Goal: Transaction & Acquisition: Purchase product/service

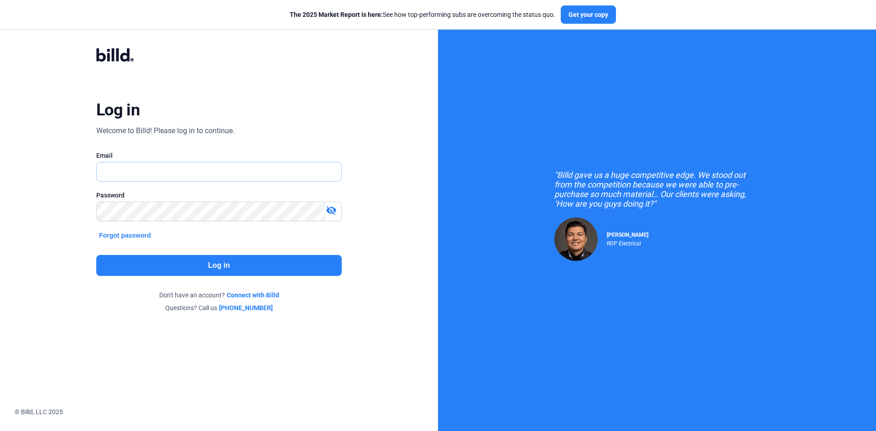
type input "[EMAIL_ADDRESS][DOMAIN_NAME]"
click at [192, 270] on button "Log in" at bounding box center [218, 265] width 245 height 21
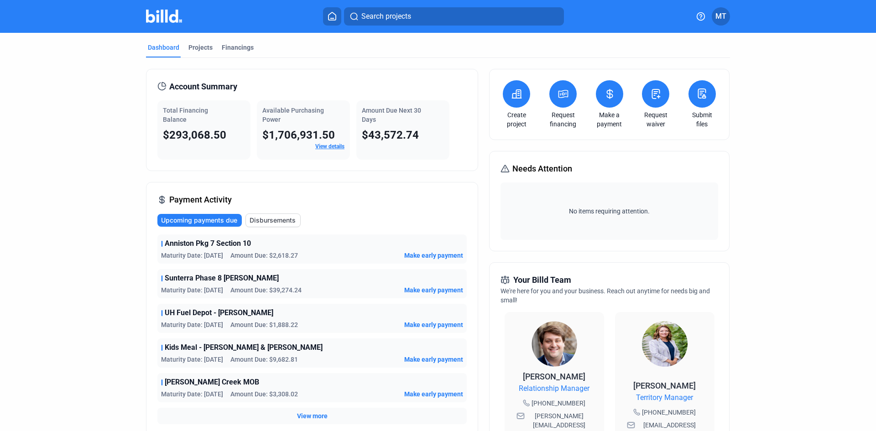
click at [194, 42] on mat-tab-group "Dashboard Projects Financings Account Summary Total Financing Balance $293,068.…" at bounding box center [438, 348] width 584 height 631
click at [195, 44] on div "Projects" at bounding box center [200, 47] width 24 height 9
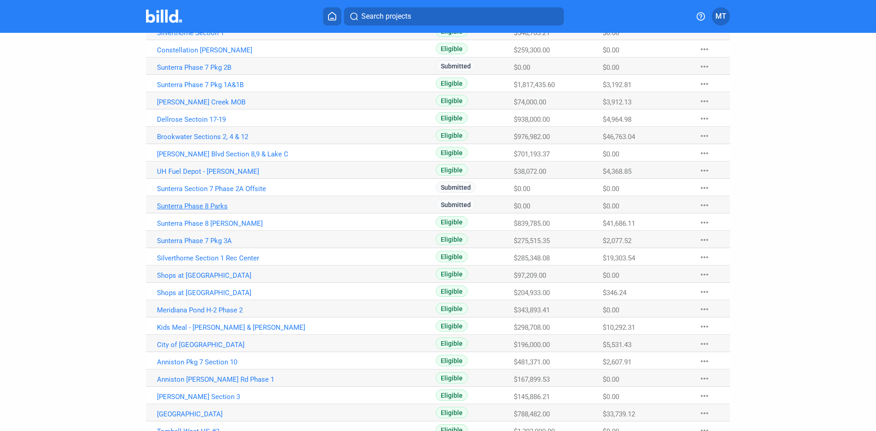
scroll to position [334, 0]
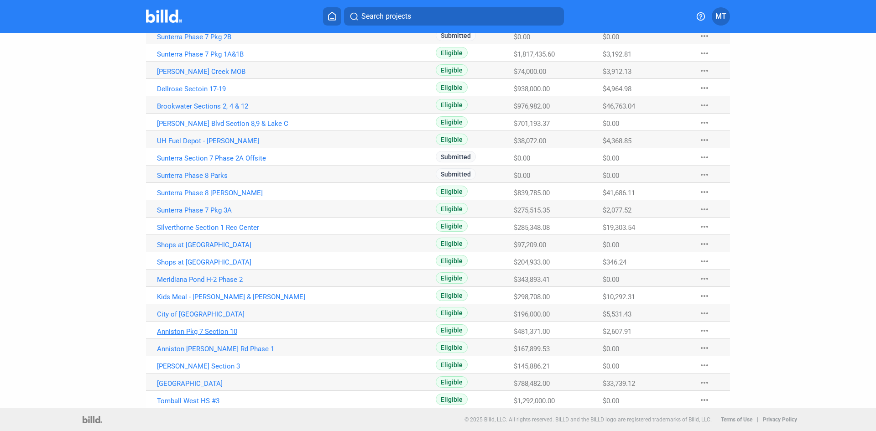
click at [204, 332] on link "Anniston Pkg 7 Section 10" at bounding box center [258, 331] width 202 height 8
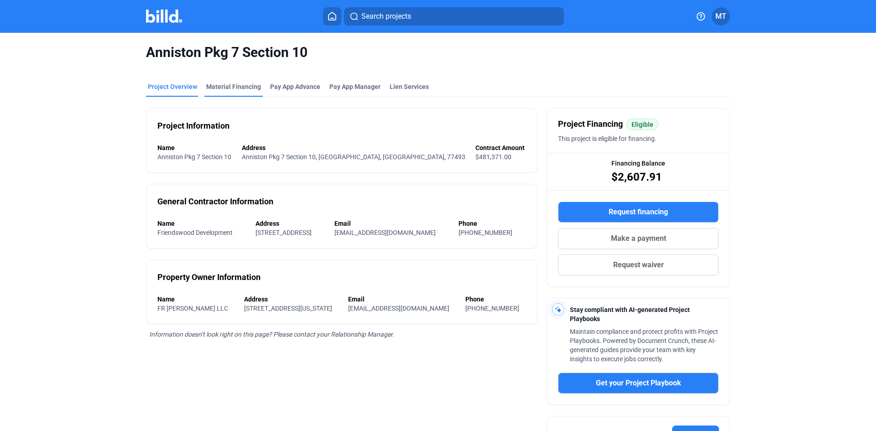
click at [236, 92] on div "Material Financing" at bounding box center [233, 89] width 58 height 15
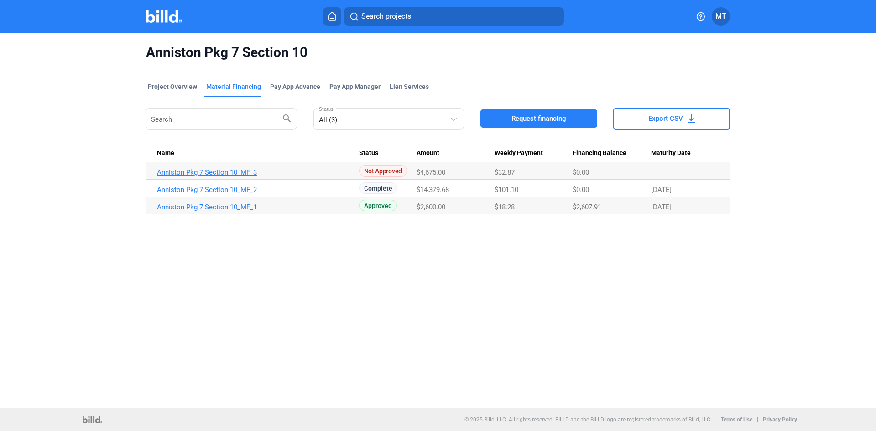
click at [252, 173] on link "Anniston Pkg 7 Section 10_MF_3" at bounding box center [258, 172] width 202 height 8
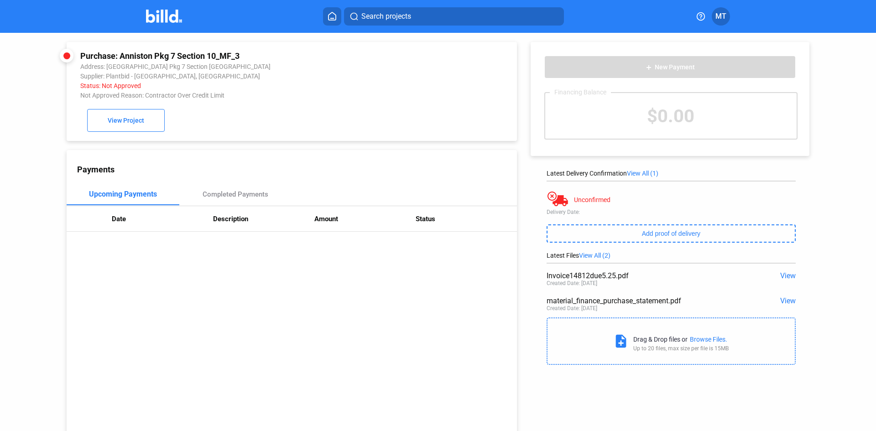
click at [156, 20] on img at bounding box center [164, 16] width 36 height 13
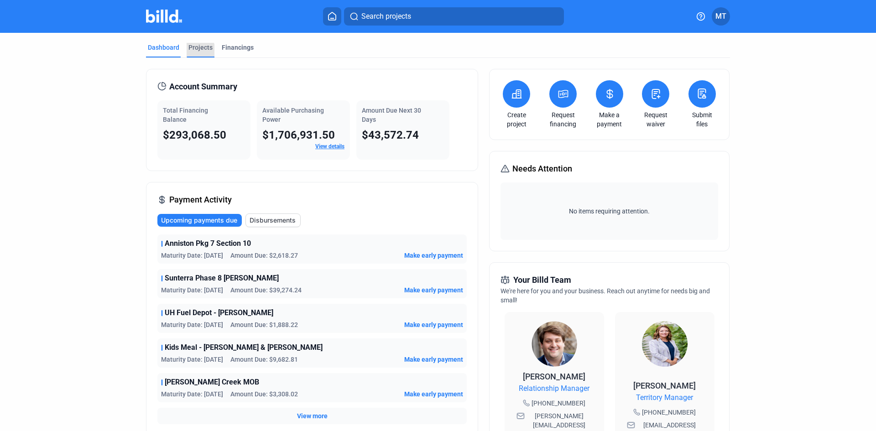
click at [190, 51] on div "Projects" at bounding box center [200, 47] width 24 height 9
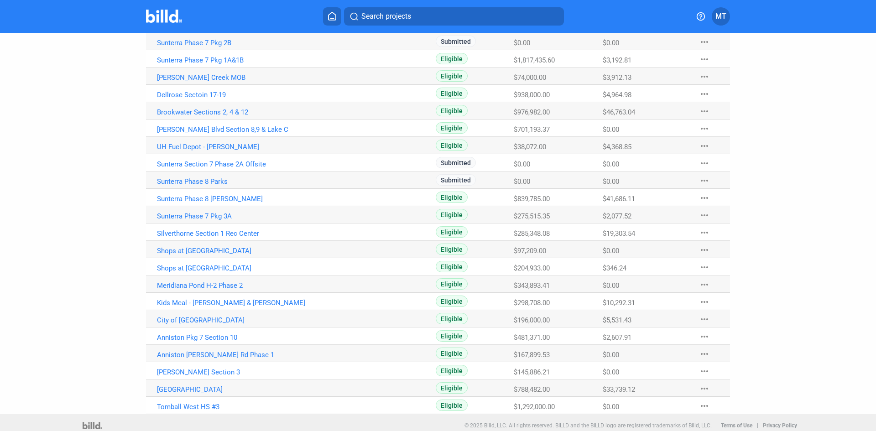
scroll to position [334, 0]
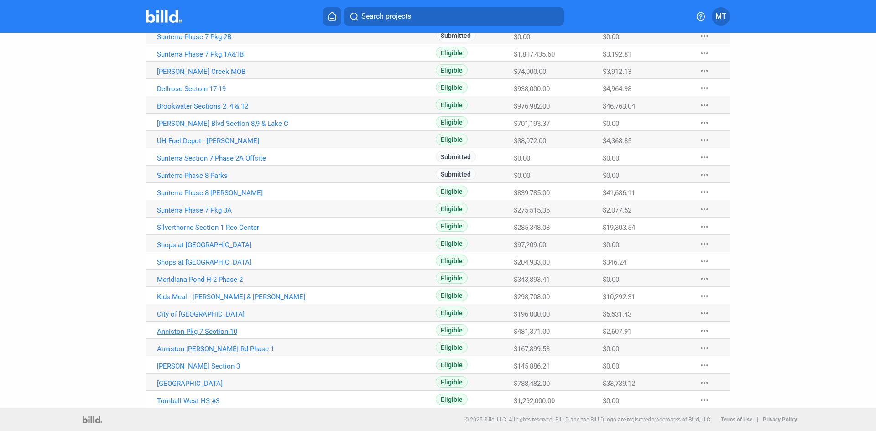
click at [202, 332] on link "Anniston Pkg 7 Section 10" at bounding box center [258, 331] width 202 height 8
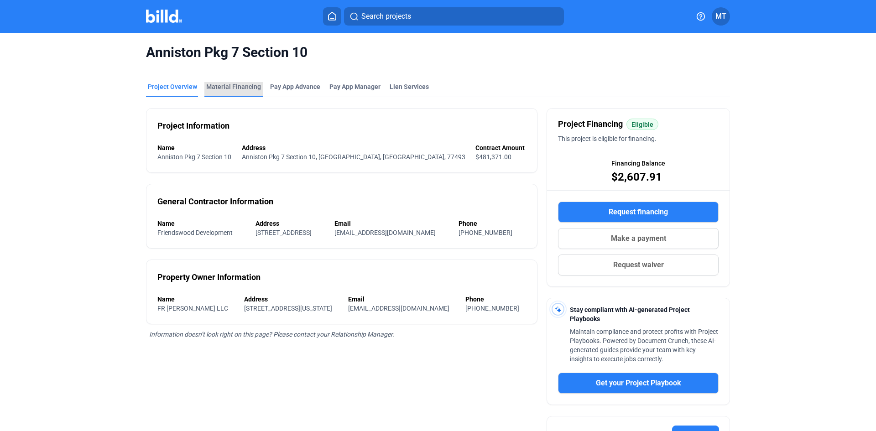
click at [236, 85] on div "Material Financing" at bounding box center [233, 86] width 55 height 9
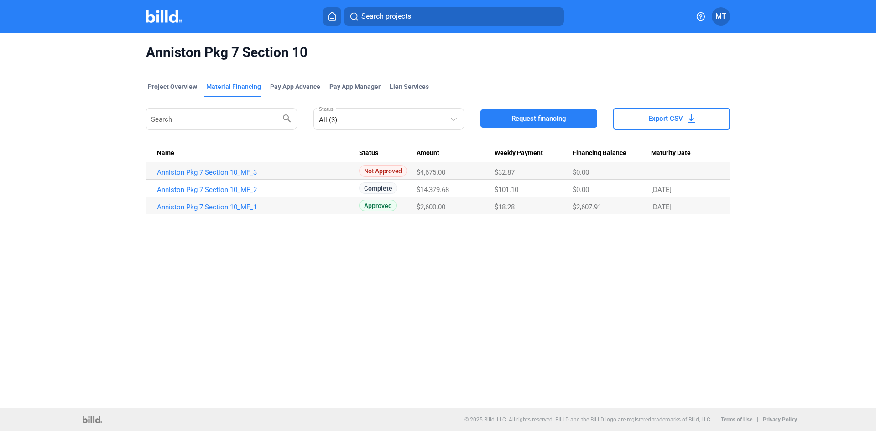
click at [557, 125] on button "Request financing" at bounding box center [538, 118] width 117 height 18
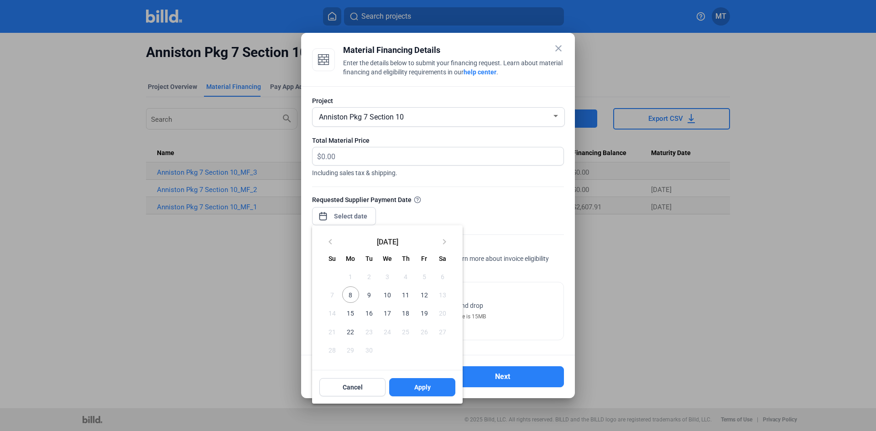
click at [358, 222] on div "close Material Financing Details Enter the details below to submit your financi…" at bounding box center [438, 215] width 876 height 431
click at [424, 297] on span "12" at bounding box center [423, 294] width 16 height 16
click at [407, 385] on button "Apply" at bounding box center [422, 387] width 66 height 18
type input "[DATE]"
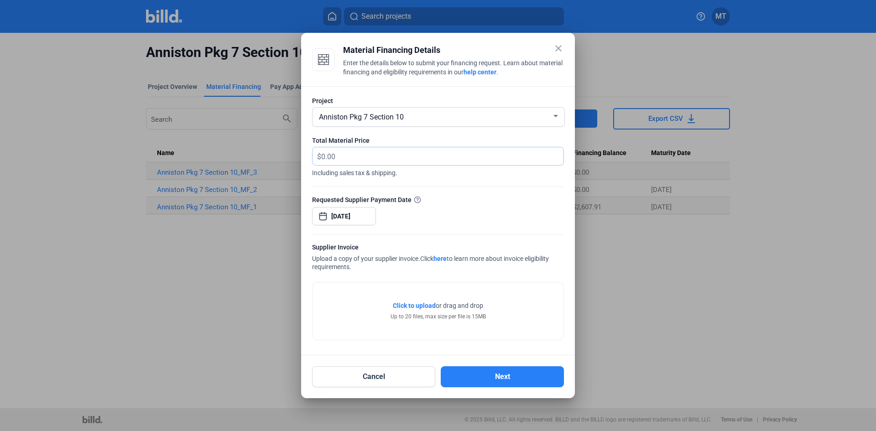
click at [348, 157] on input "text" at bounding box center [442, 156] width 242 height 18
type input "12,350.00"
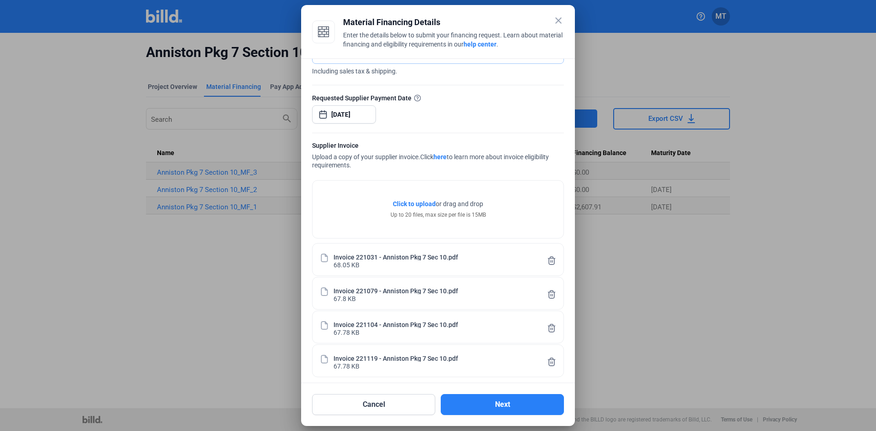
scroll to position [80, 0]
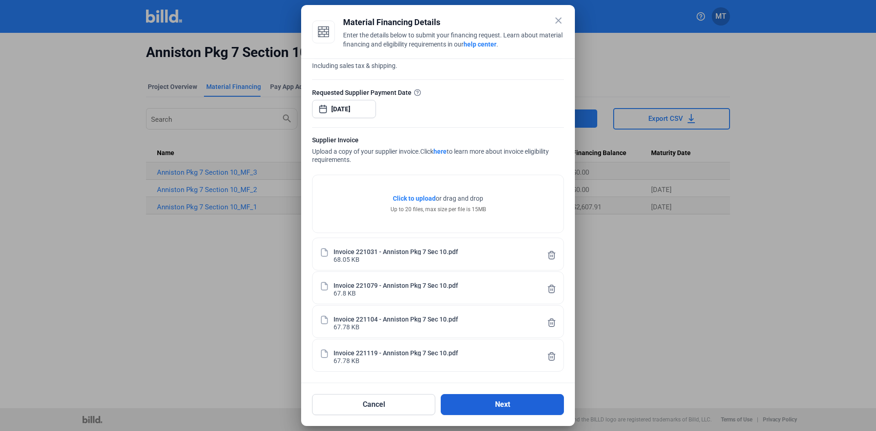
click at [478, 400] on button "Next" at bounding box center [502, 404] width 123 height 21
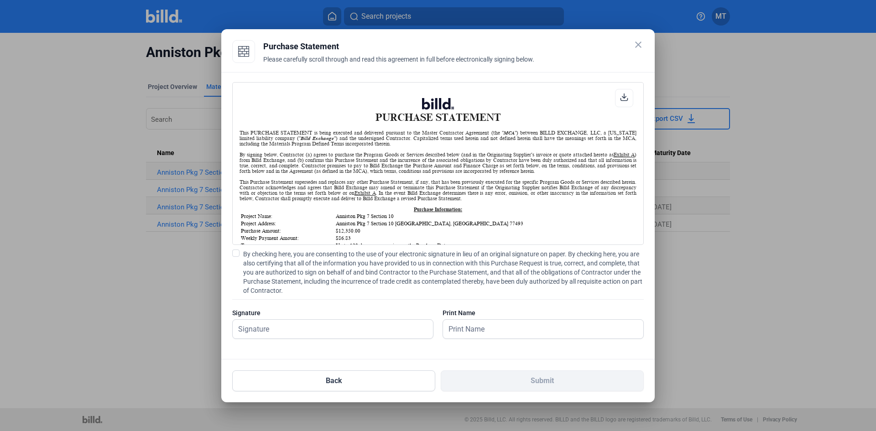
scroll to position [0, 0]
click at [240, 253] on label "By checking here, you are consenting to the use of your electronic signature in…" at bounding box center [437, 272] width 411 height 46
click at [0, 0] on input "By checking here, you are consenting to the use of your electronic signature in…" at bounding box center [0, 0] width 0 height 0
click at [254, 328] on input "text" at bounding box center [328, 329] width 190 height 19
type input "[PERSON_NAME]"
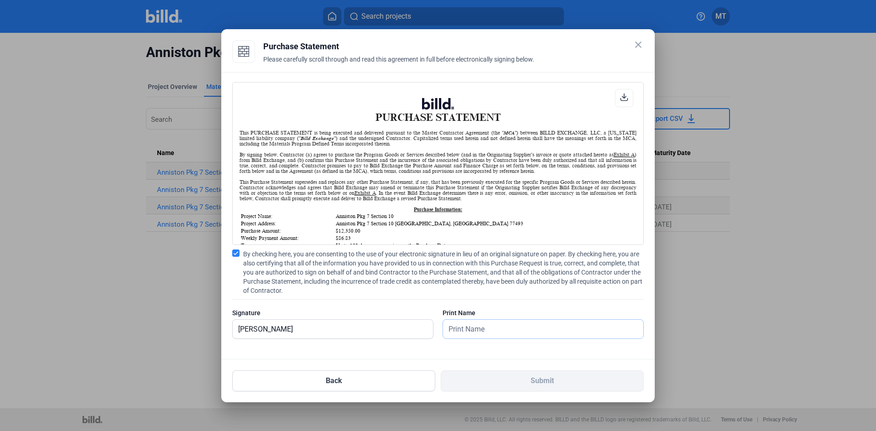
type input "[PERSON_NAME]"
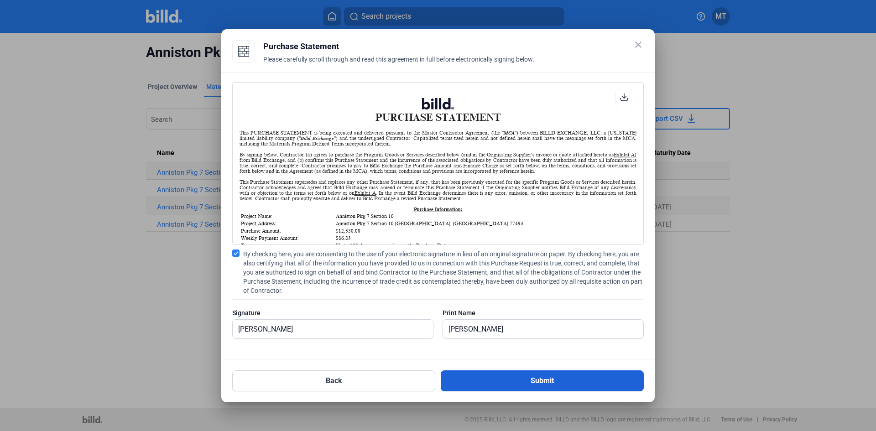
click at [503, 389] on button "Submit" at bounding box center [542, 380] width 203 height 21
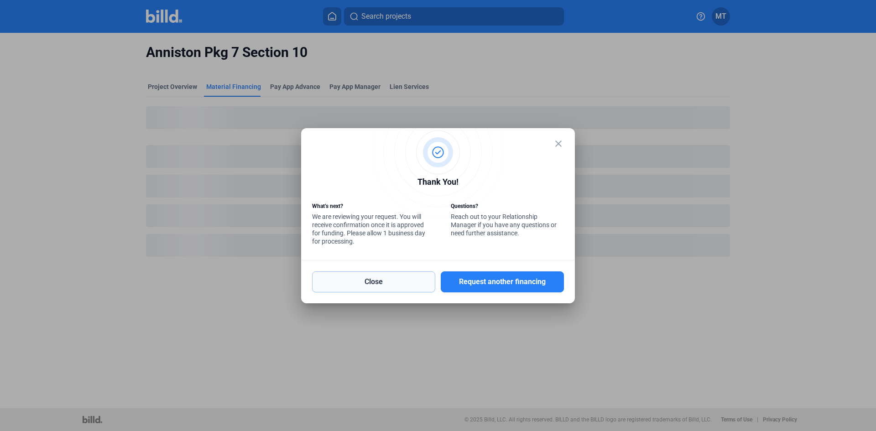
click at [391, 278] on button "Close" at bounding box center [373, 281] width 123 height 21
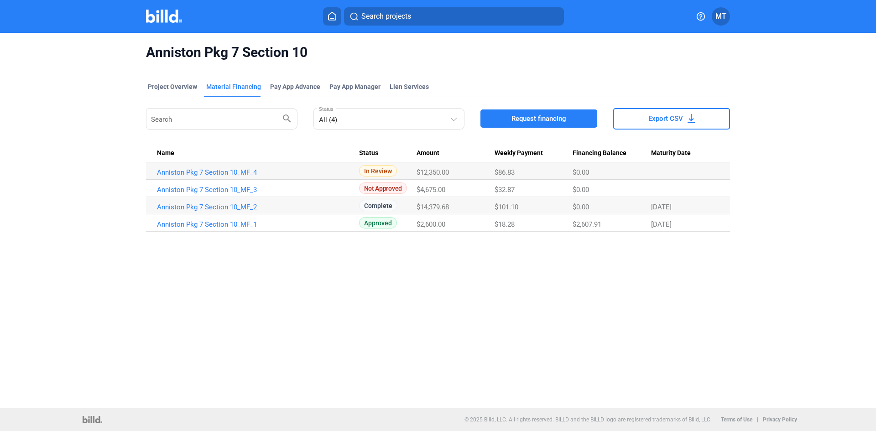
click at [164, 16] on img at bounding box center [164, 16] width 36 height 13
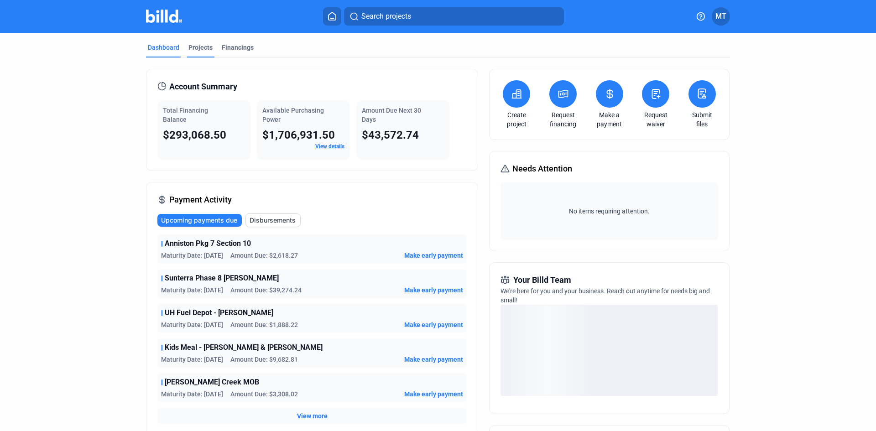
click at [193, 46] on div "Projects" at bounding box center [200, 47] width 24 height 9
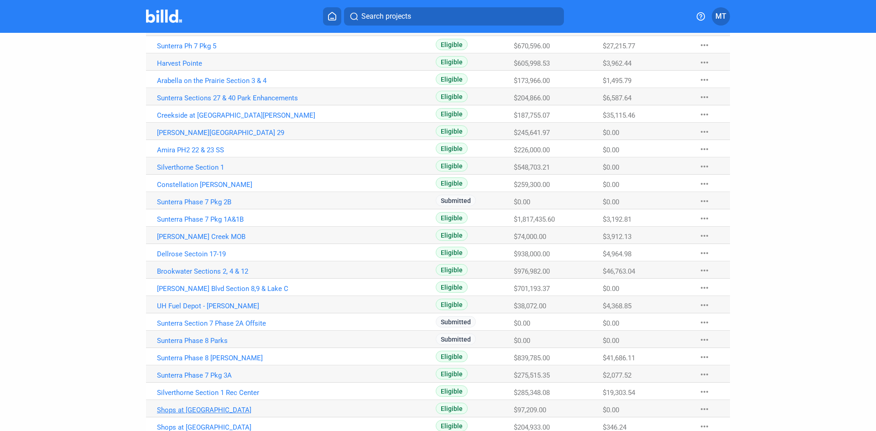
scroll to position [182, 0]
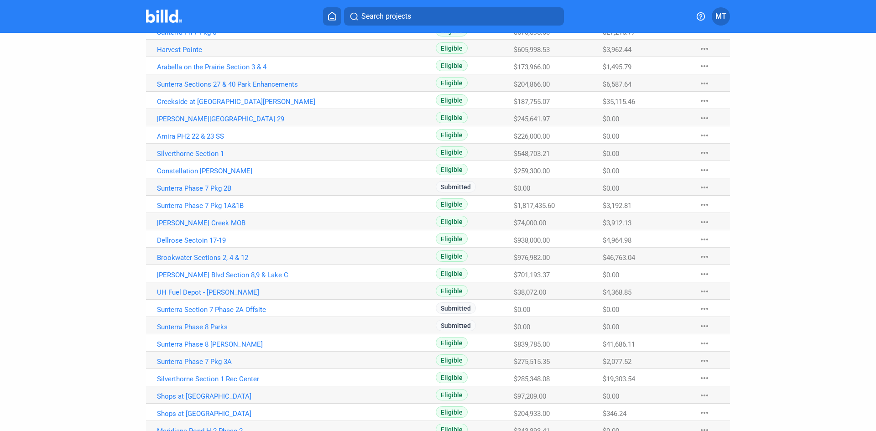
click at [239, 378] on link "Silverthorne Section 1 Rec Center" at bounding box center [258, 379] width 202 height 8
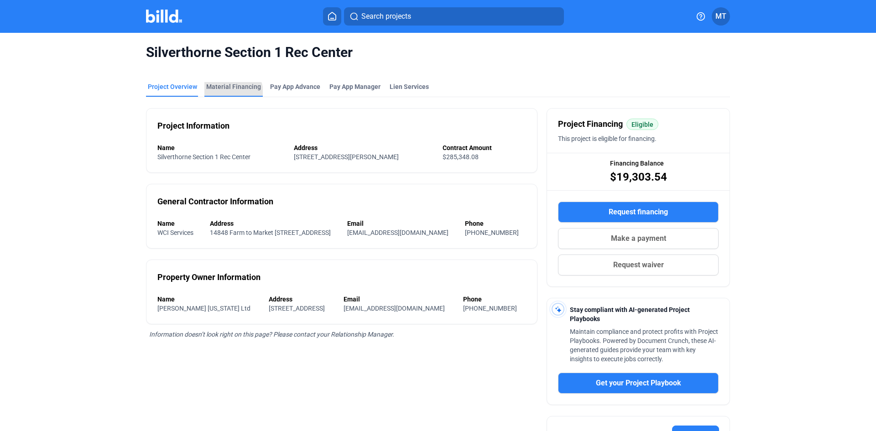
click at [221, 95] on div "Material Financing" at bounding box center [233, 89] width 58 height 15
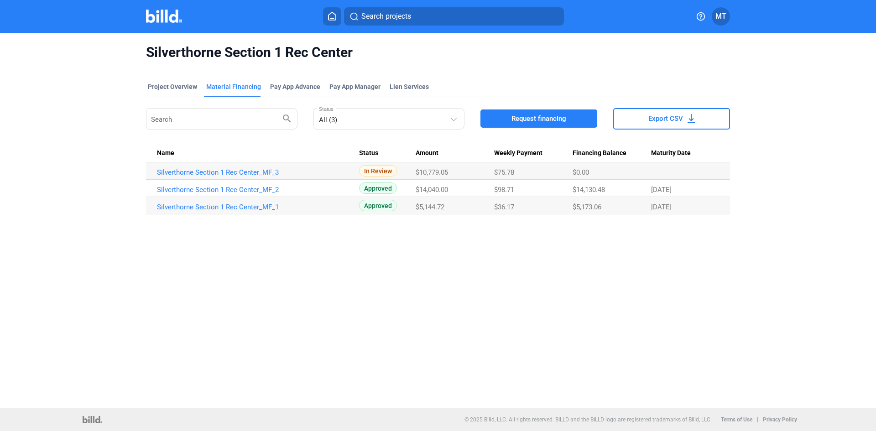
click at [531, 125] on button "Request financing" at bounding box center [538, 118] width 117 height 18
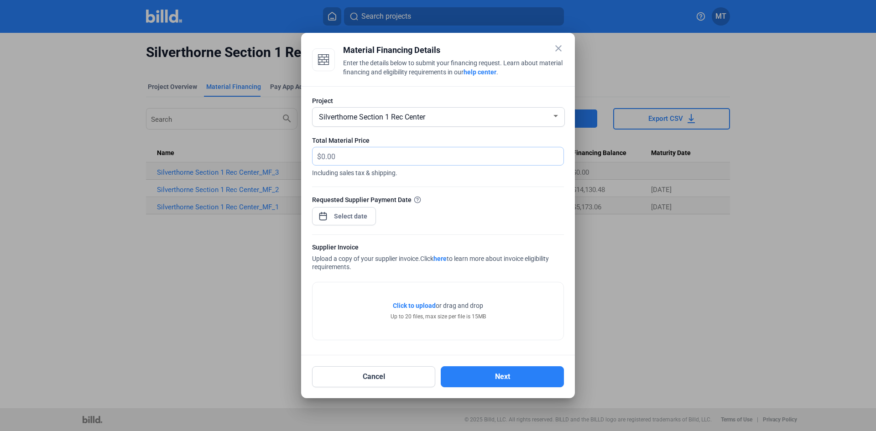
click at [341, 152] on input "text" at bounding box center [442, 156] width 242 height 18
type input "18,405.00"
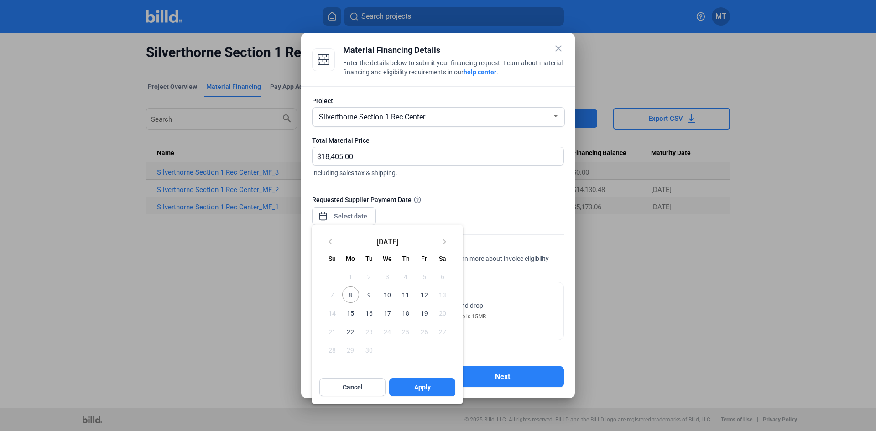
click at [349, 213] on div "close Material Financing Details Enter the details below to submit your financi…" at bounding box center [438, 215] width 876 height 431
click at [426, 294] on span "12" at bounding box center [423, 294] width 16 height 16
click at [420, 389] on span "Apply" at bounding box center [422, 387] width 16 height 9
type input "[DATE]"
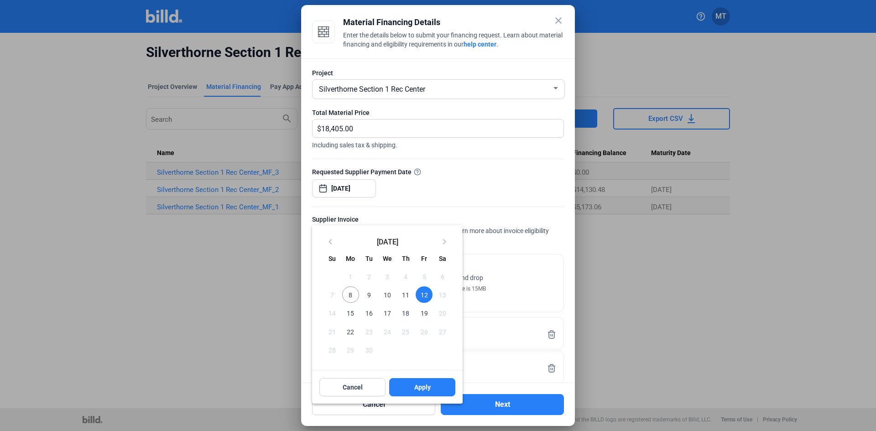
click at [428, 295] on span "12" at bounding box center [423, 294] width 16 height 16
click at [429, 386] on span "Apply" at bounding box center [422, 387] width 16 height 9
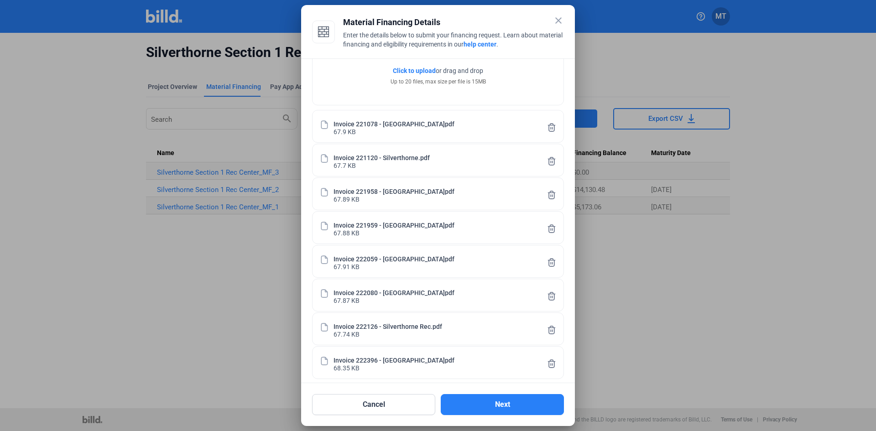
scroll to position [215, 0]
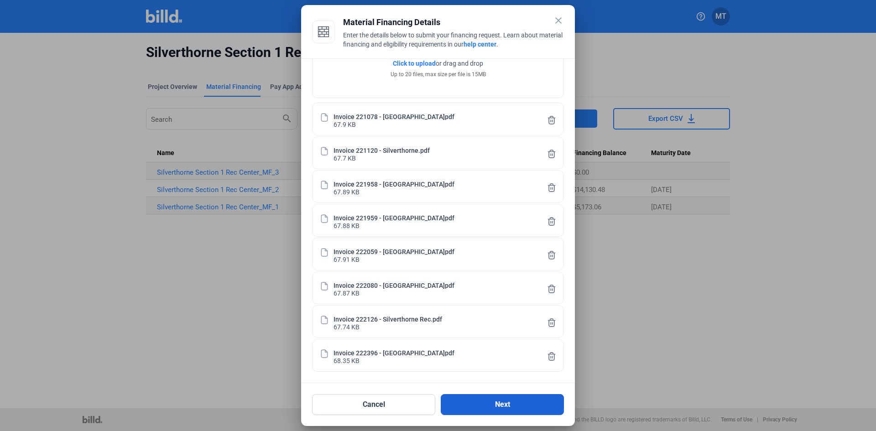
click at [499, 405] on button "Next" at bounding box center [502, 404] width 123 height 21
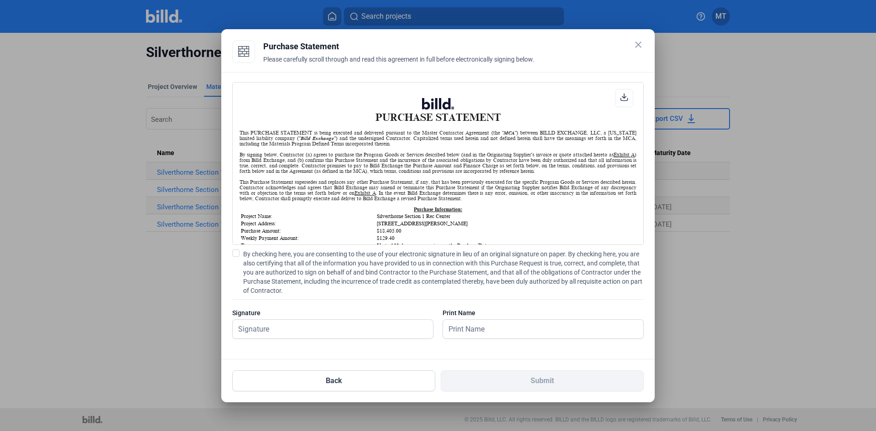
scroll to position [0, 0]
click at [239, 252] on label "By checking here, you are consenting to the use of your electronic signature in…" at bounding box center [437, 272] width 411 height 46
click at [0, 0] on input "By checking here, you are consenting to the use of your electronic signature in…" at bounding box center [0, 0] width 0 height 0
click at [265, 315] on div "Signature" at bounding box center [332, 312] width 201 height 9
click at [266, 324] on input "text" at bounding box center [333, 329] width 200 height 19
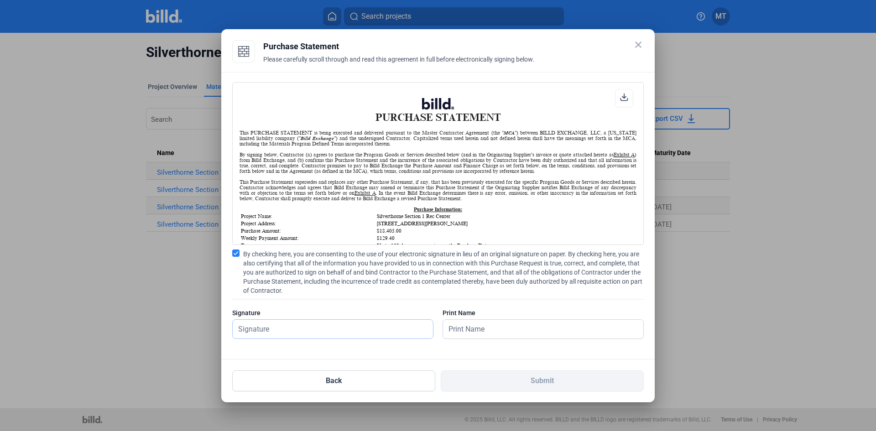
type input "[PERSON_NAME]"
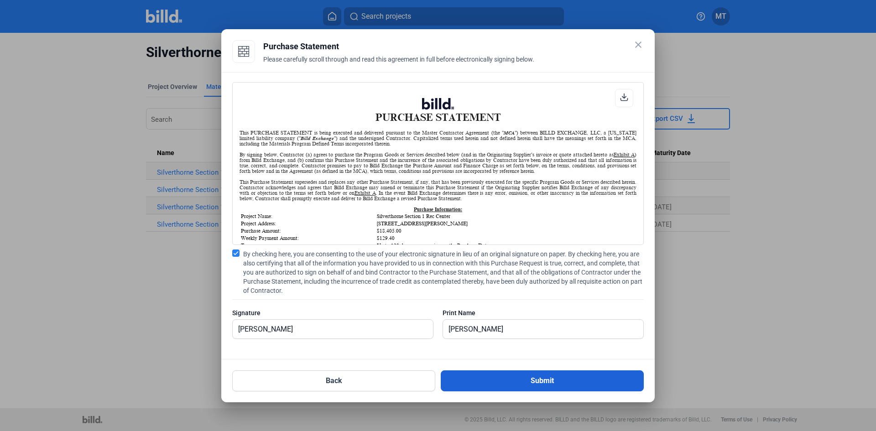
click at [493, 379] on button "Submit" at bounding box center [542, 380] width 203 height 21
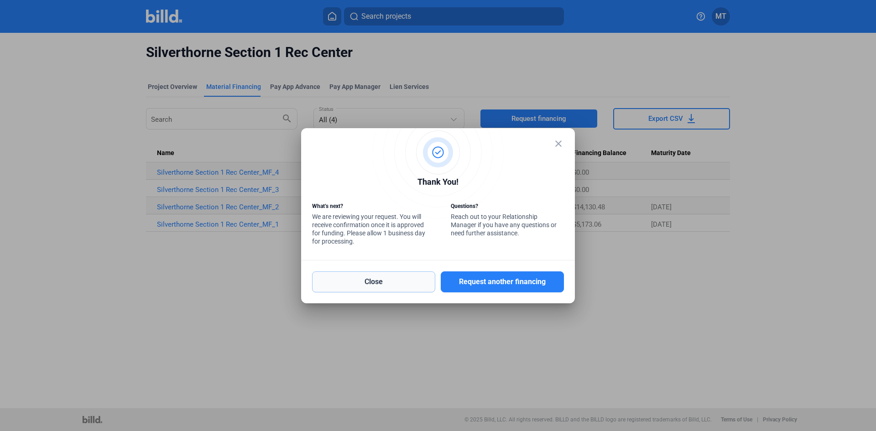
click at [380, 282] on button "Close" at bounding box center [373, 281] width 123 height 21
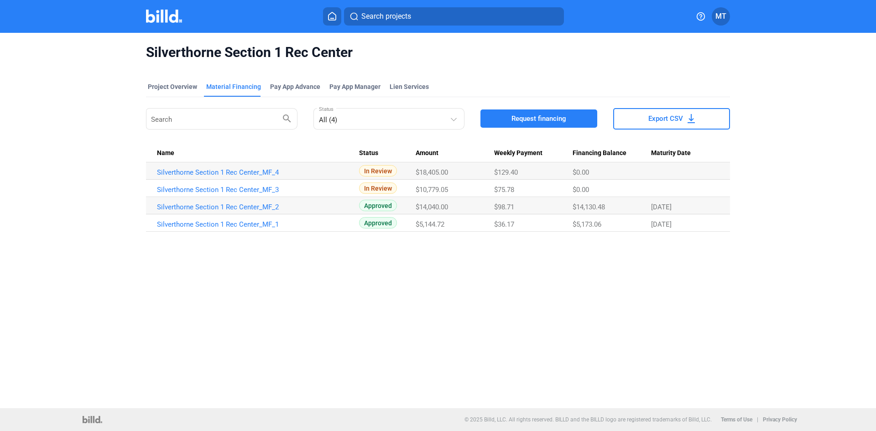
click at [169, 22] on img at bounding box center [164, 16] width 36 height 13
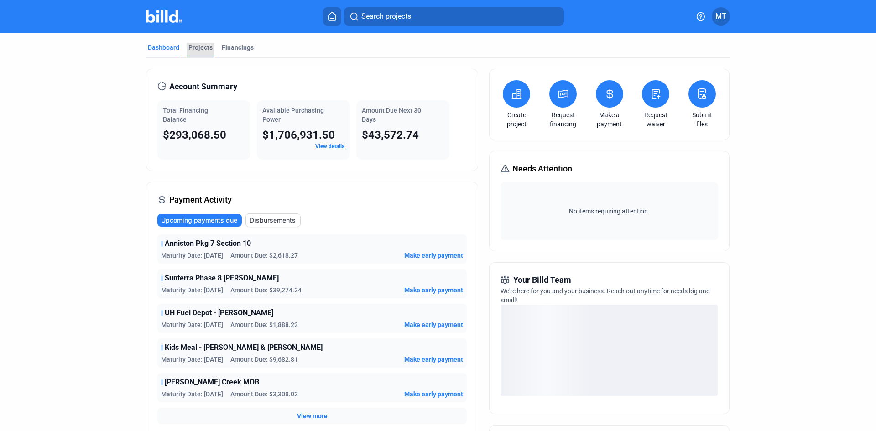
click at [191, 48] on div "Projects" at bounding box center [200, 47] width 24 height 9
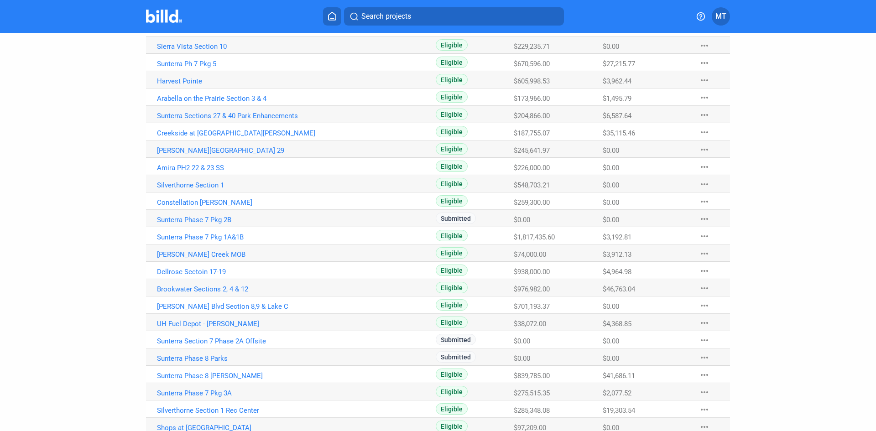
scroll to position [182, 0]
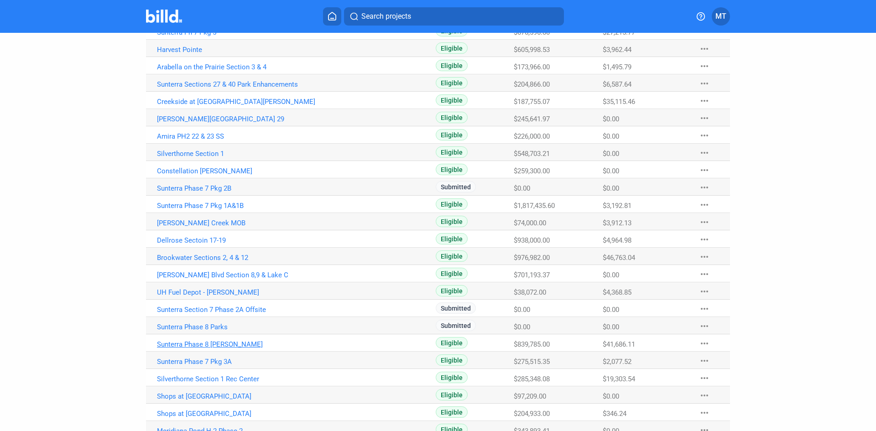
click at [230, 343] on link "Sunterra Phase 8 [PERSON_NAME]" at bounding box center [258, 344] width 202 height 8
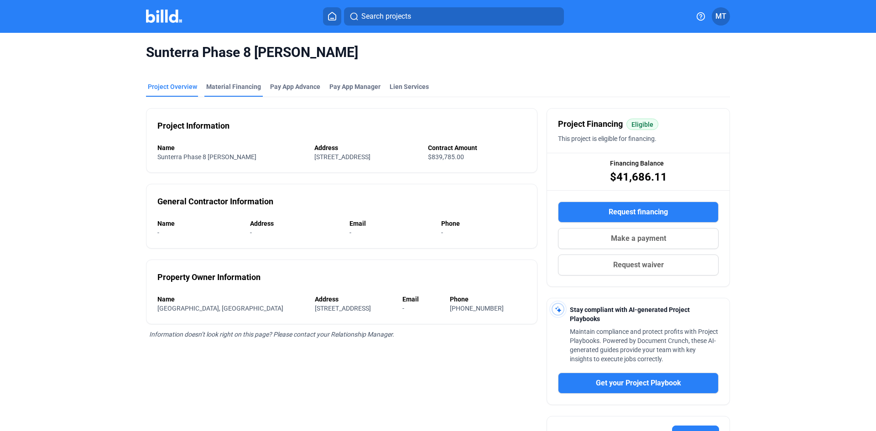
click at [243, 90] on div "Material Financing" at bounding box center [233, 86] width 55 height 9
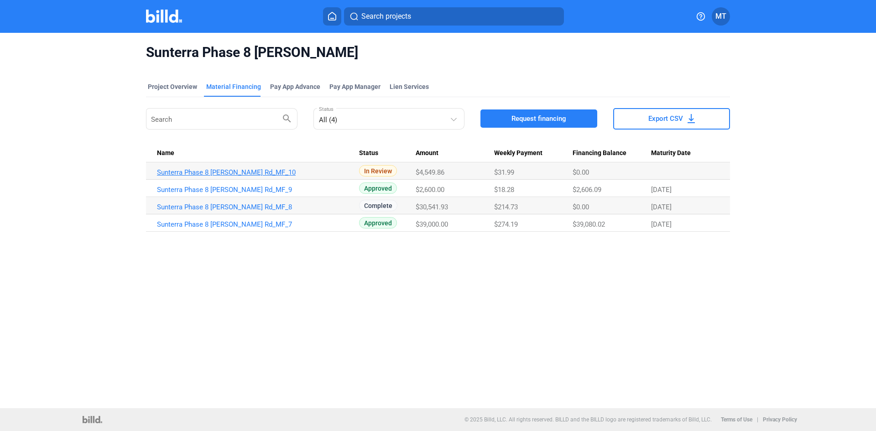
click at [242, 171] on link "Sunterra Phase 8 [PERSON_NAME] Rd_MF_10" at bounding box center [258, 172] width 202 height 8
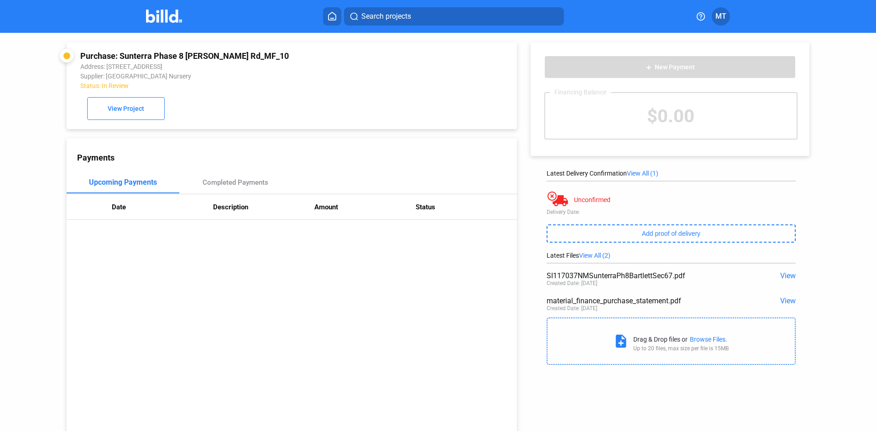
click at [169, 14] on img at bounding box center [164, 16] width 36 height 13
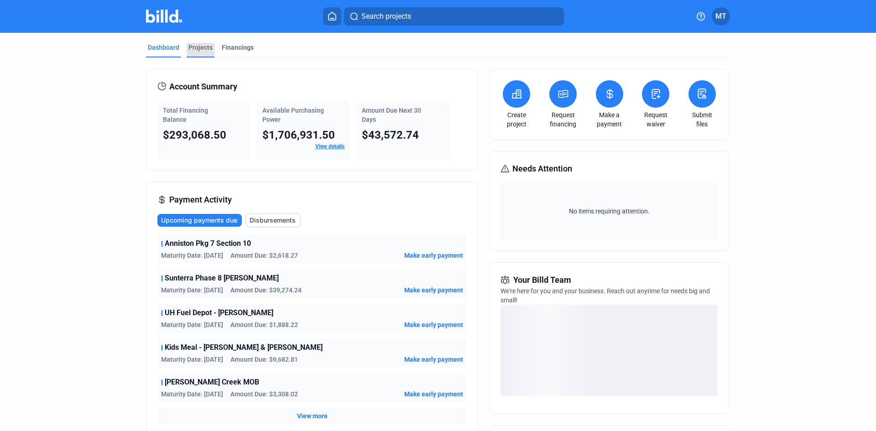
click at [204, 49] on div "Projects" at bounding box center [200, 47] width 24 height 9
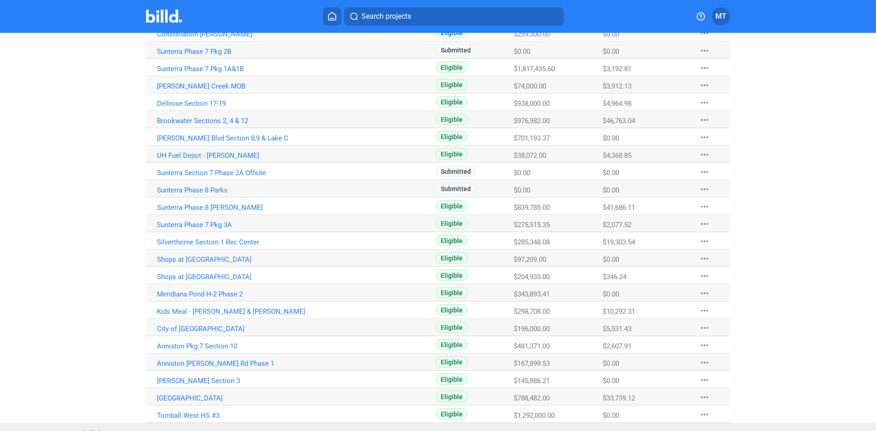
scroll to position [334, 0]
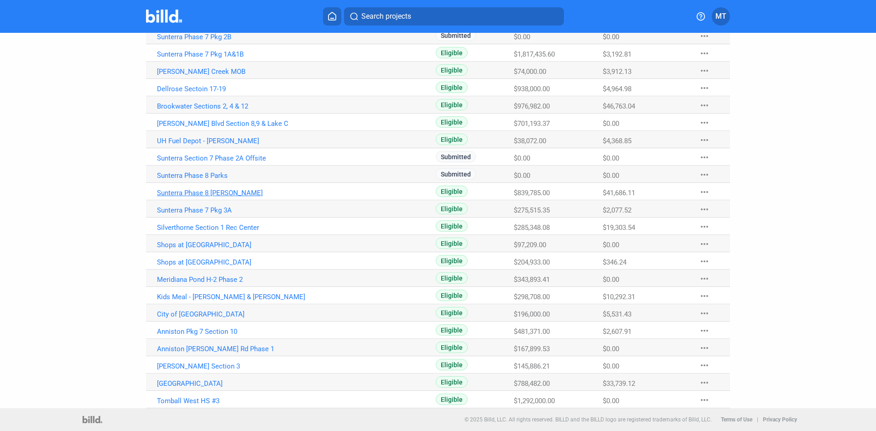
click at [208, 194] on link "Sunterra Phase 8 [PERSON_NAME]" at bounding box center [258, 193] width 202 height 8
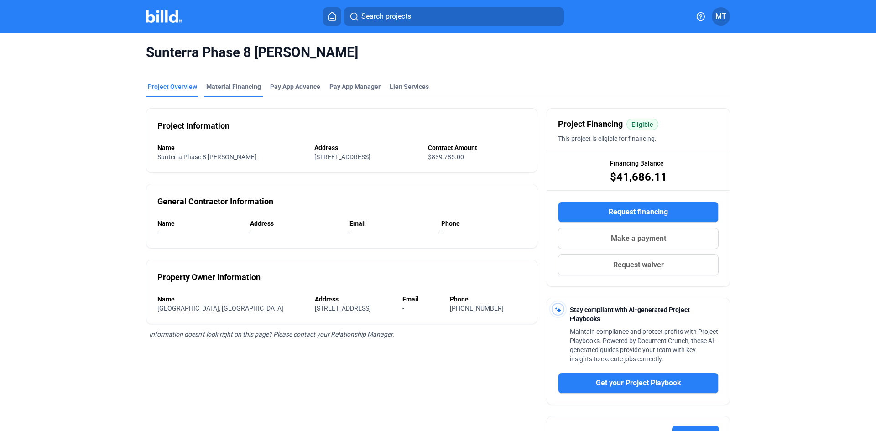
click at [225, 85] on div "Material Financing" at bounding box center [233, 86] width 55 height 9
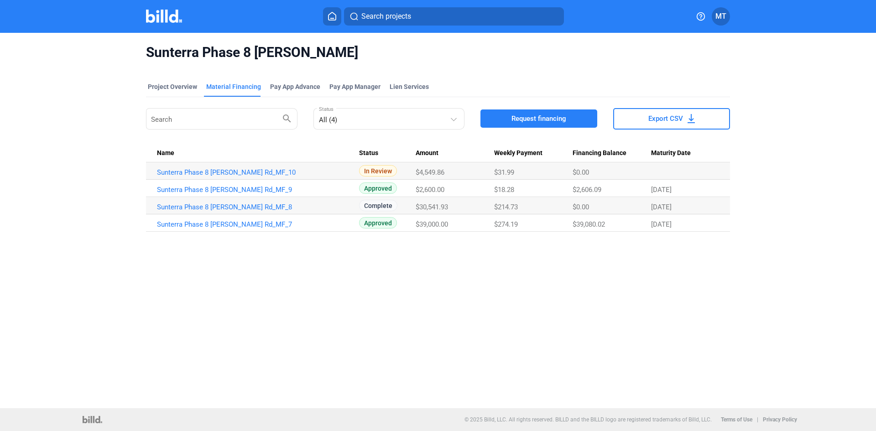
click at [564, 116] on span "Request financing" at bounding box center [538, 118] width 55 height 9
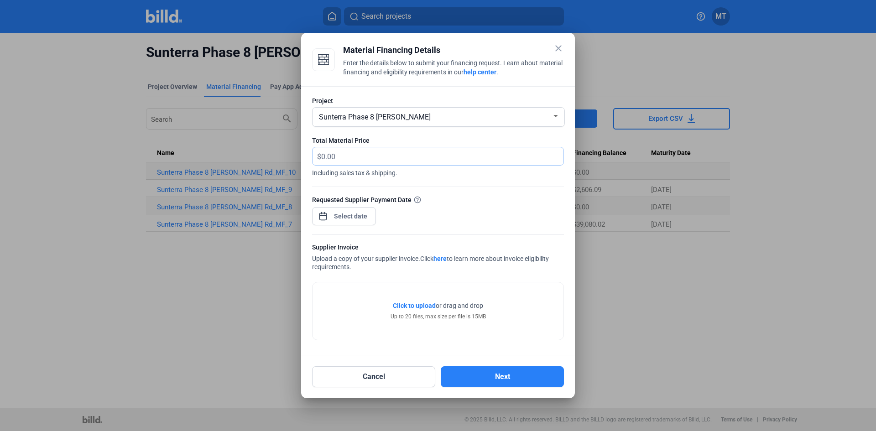
click at [369, 159] on input "text" at bounding box center [437, 156] width 232 height 18
type input "16,735.00"
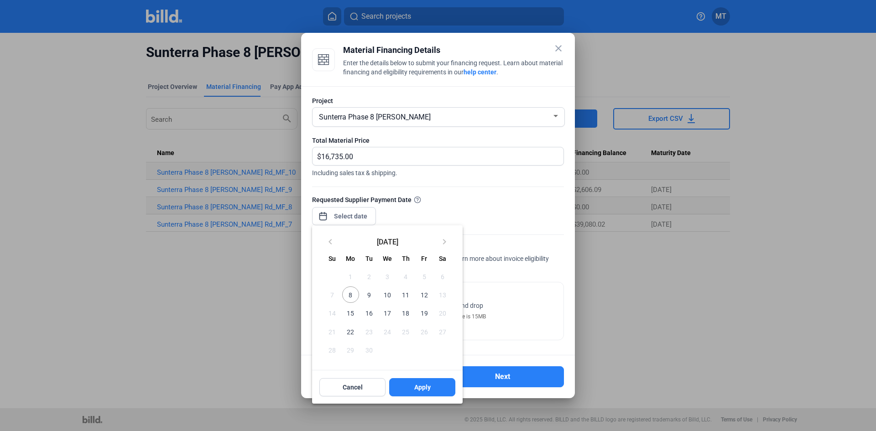
click at [339, 218] on div "close Material Financing Details Enter the details below to submit your financi…" at bounding box center [438, 215] width 876 height 431
click at [425, 294] on span "12" at bounding box center [423, 294] width 16 height 16
click at [428, 389] on span "Apply" at bounding box center [422, 387] width 16 height 9
type input "[DATE]"
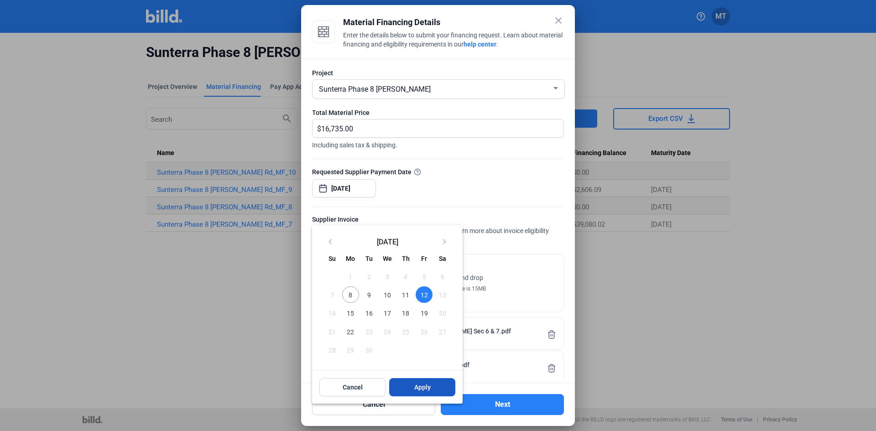
click at [427, 390] on span "Apply" at bounding box center [422, 387] width 16 height 9
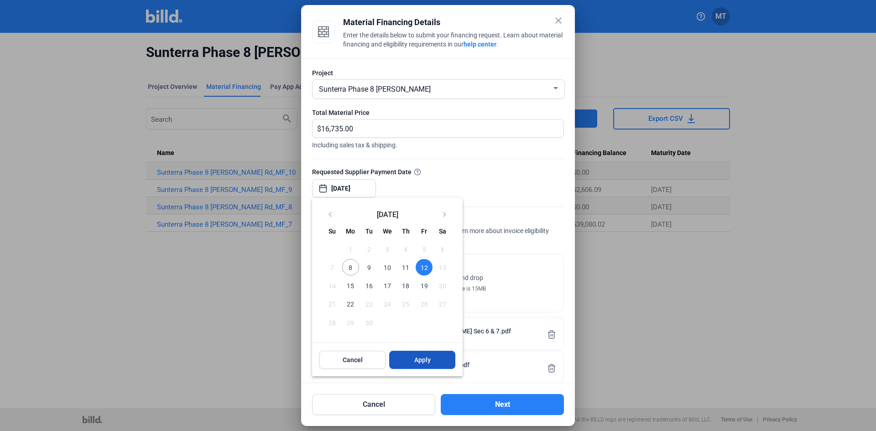
click at [426, 354] on button "Apply" at bounding box center [422, 360] width 66 height 18
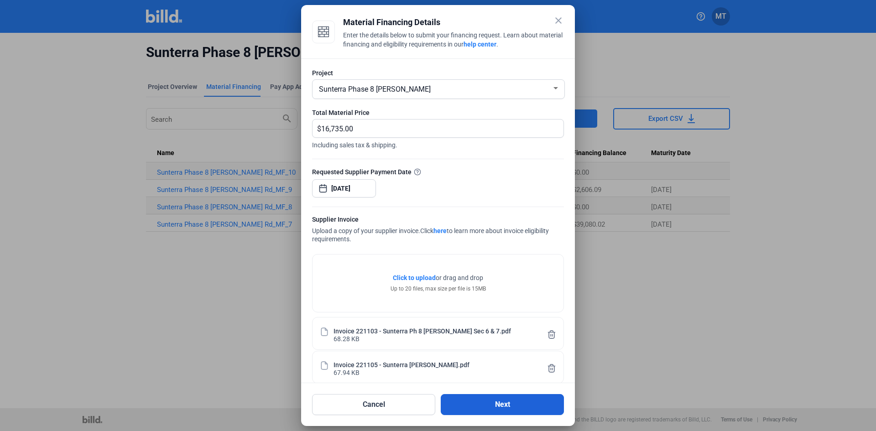
click at [479, 401] on button "Next" at bounding box center [502, 404] width 123 height 21
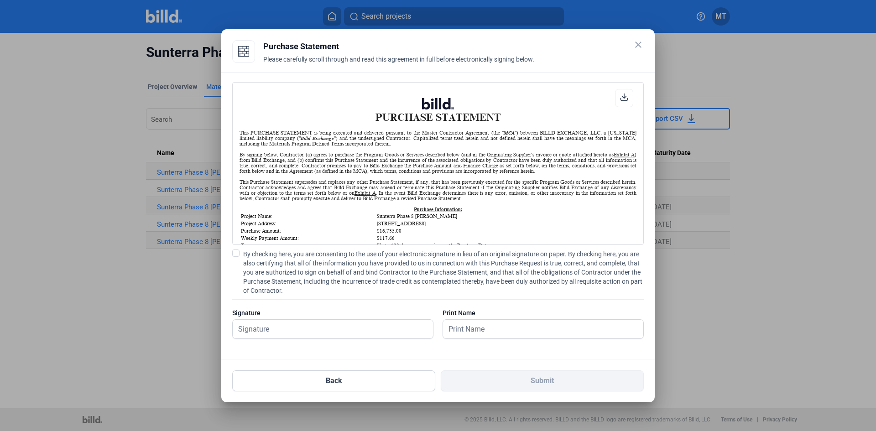
scroll to position [0, 0]
click at [238, 252] on span at bounding box center [235, 252] width 7 height 7
click at [0, 0] on input "By checking here, you are consenting to the use of your electronic signature in…" at bounding box center [0, 0] width 0 height 0
click at [296, 327] on input "text" at bounding box center [328, 329] width 190 height 19
type input "[PERSON_NAME]"
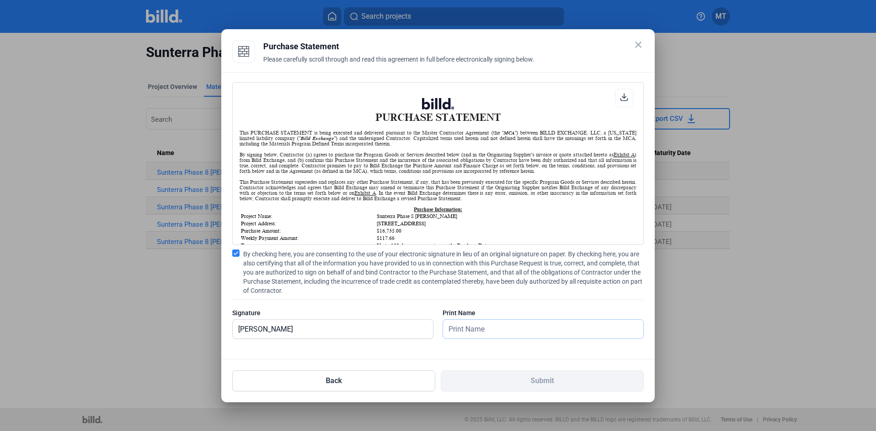
type input "[PERSON_NAME]"
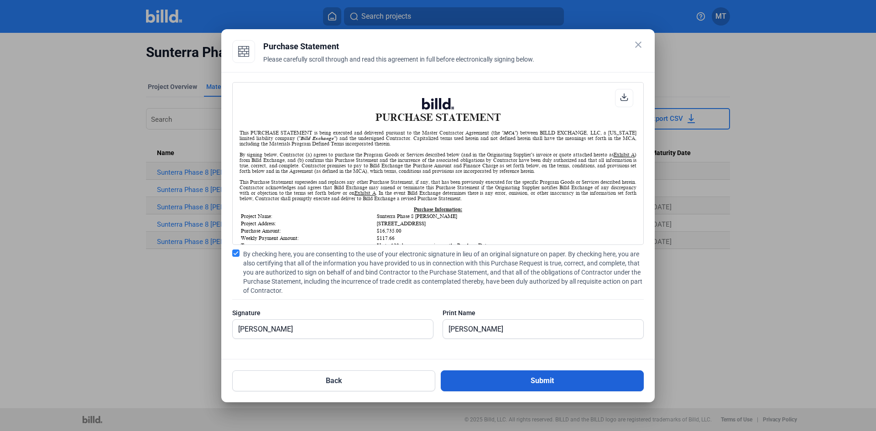
click at [467, 385] on button "Submit" at bounding box center [542, 380] width 203 height 21
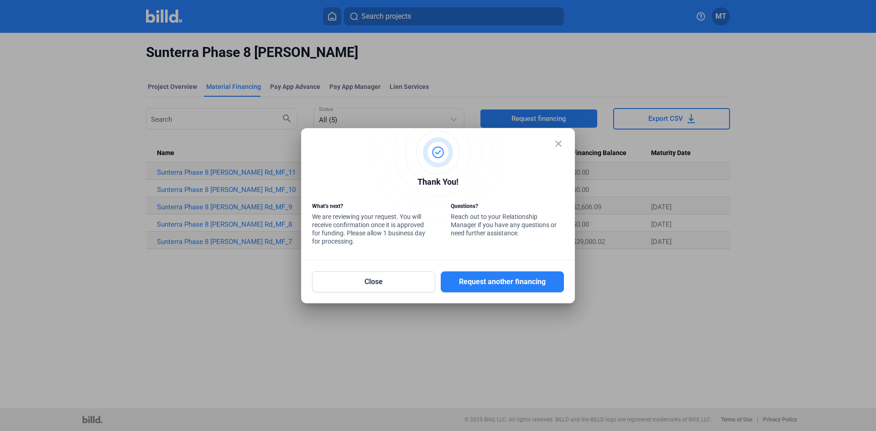
click at [556, 141] on mat-icon "close" at bounding box center [558, 143] width 11 height 11
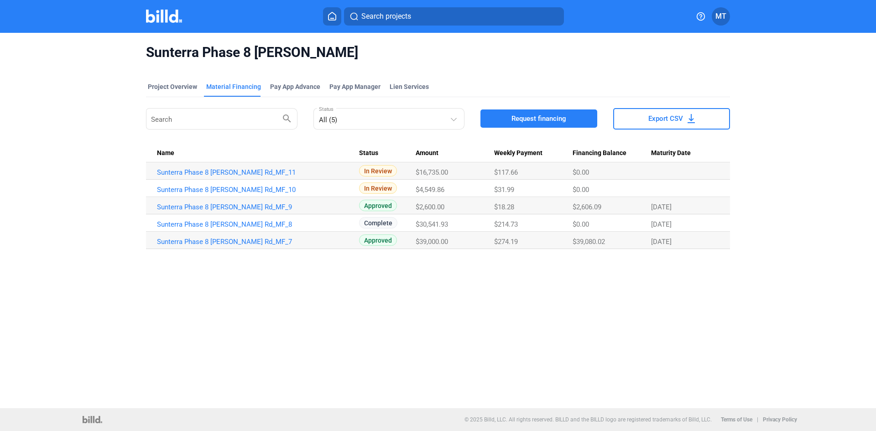
click at [161, 11] on img at bounding box center [164, 16] width 36 height 13
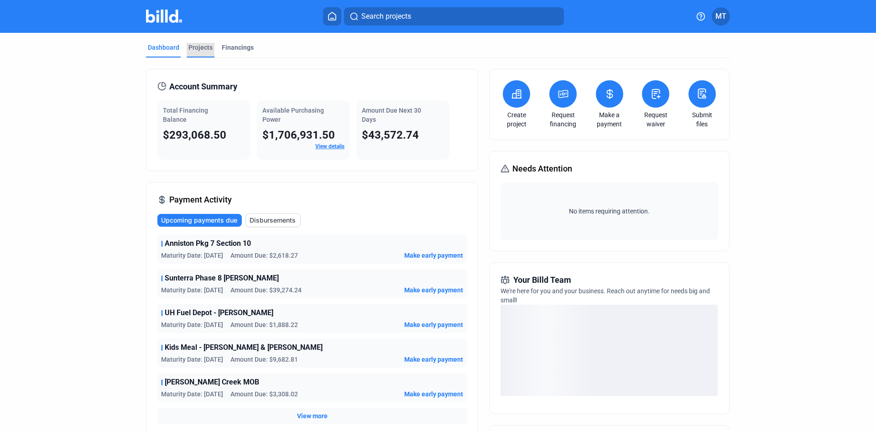
click at [188, 43] on div "Projects" at bounding box center [200, 47] width 24 height 9
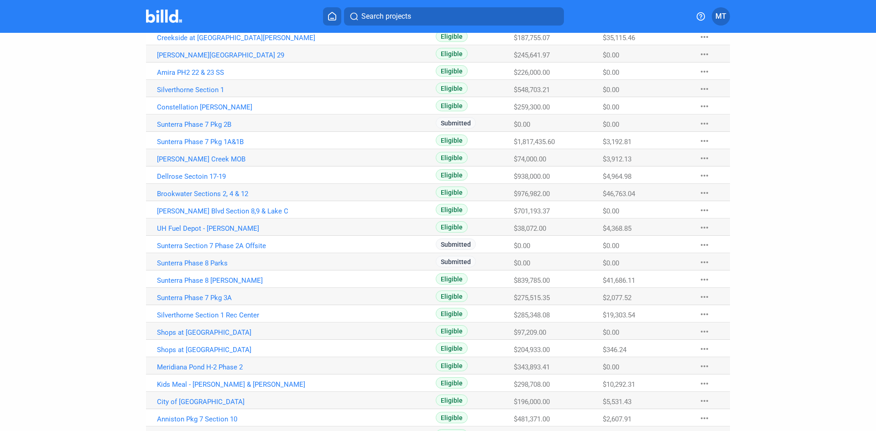
scroll to position [243, 0]
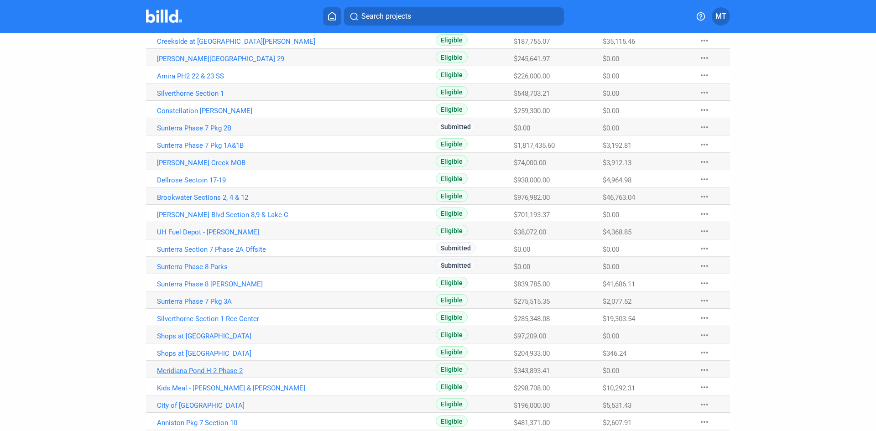
click at [220, 368] on link "Meridiana Pond H-2 Phase 2" at bounding box center [258, 371] width 202 height 8
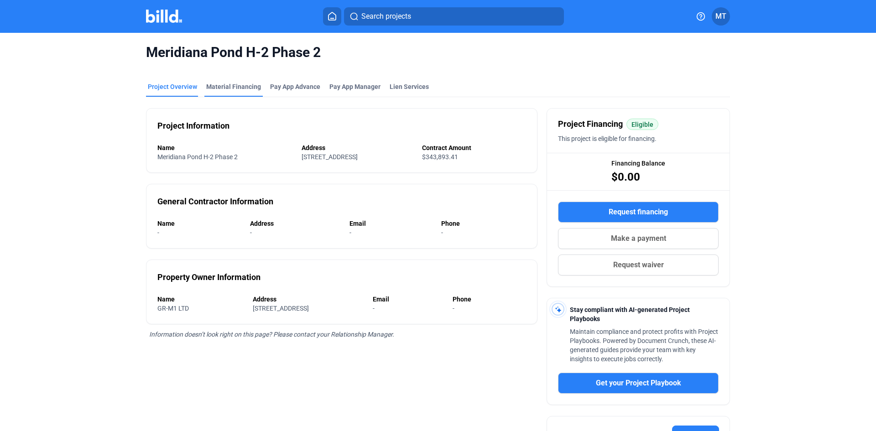
click at [245, 84] on div "Material Financing" at bounding box center [233, 86] width 55 height 9
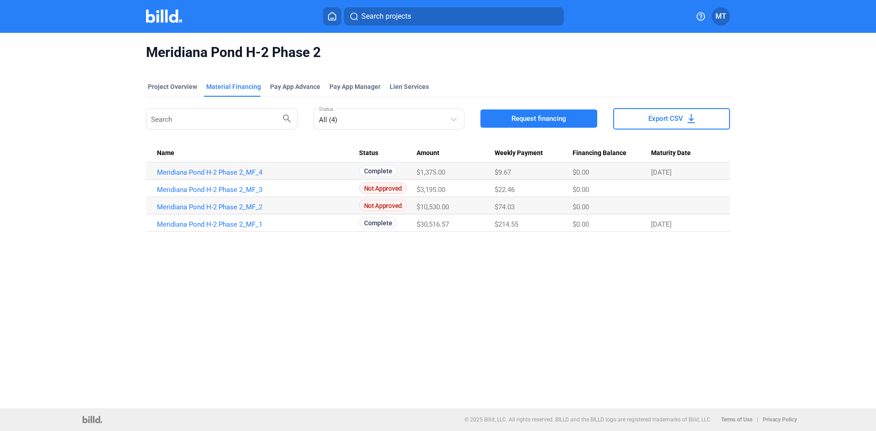
click at [536, 119] on span "Request financing" at bounding box center [538, 118] width 55 height 9
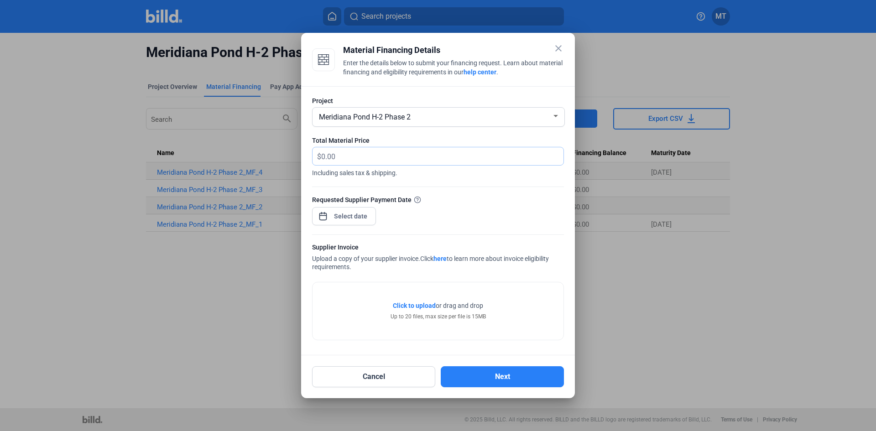
click at [349, 157] on input "text" at bounding box center [442, 156] width 242 height 18
type input "5,535.00"
click at [346, 215] on div "close Material Financing Details Enter the details below to submit your financi…" at bounding box center [438, 215] width 876 height 431
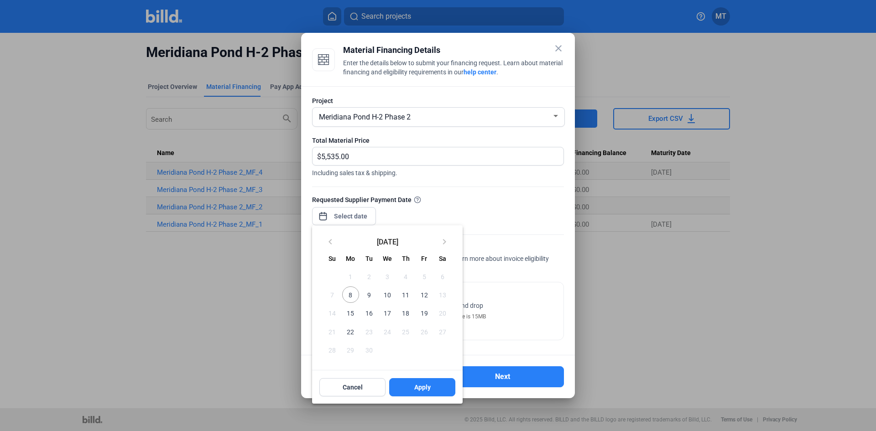
click at [426, 296] on span "12" at bounding box center [423, 294] width 16 height 16
click at [408, 385] on button "Apply" at bounding box center [422, 387] width 66 height 18
type input "[DATE]"
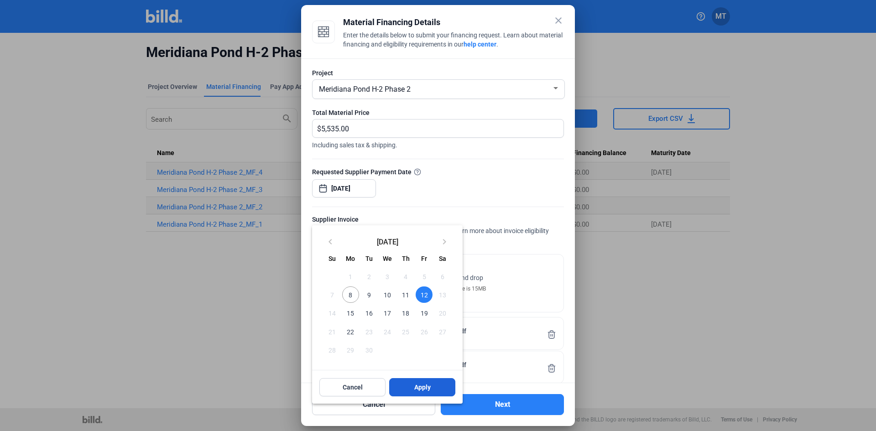
click at [411, 389] on button "Apply" at bounding box center [422, 387] width 66 height 18
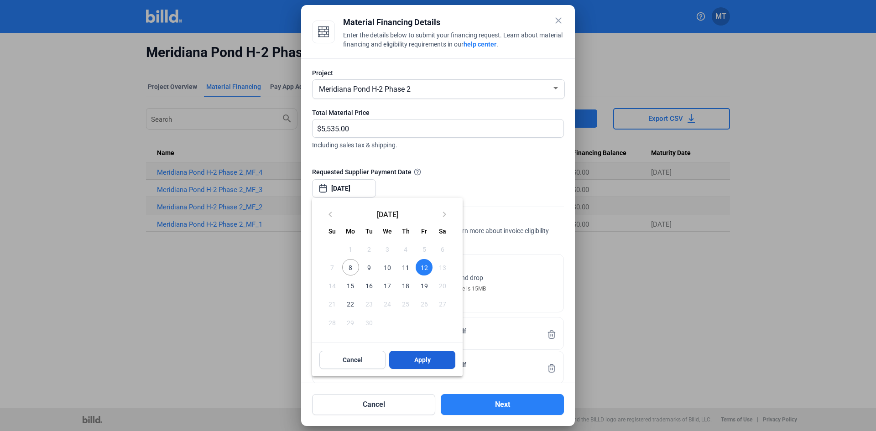
click at [414, 367] on button "Apply" at bounding box center [422, 360] width 66 height 18
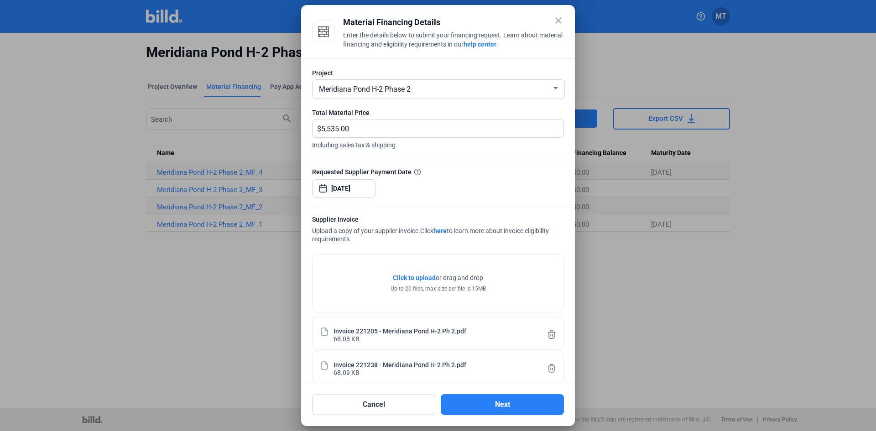
scroll to position [13, 0]
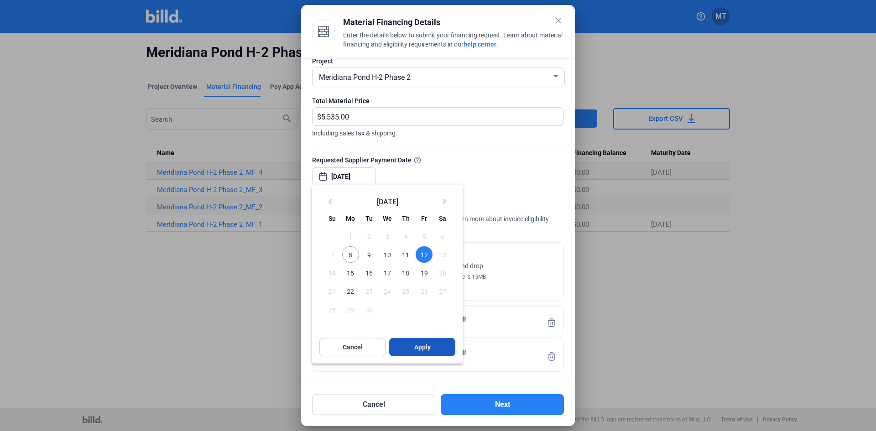
click at [430, 347] on span "Apply" at bounding box center [422, 347] width 16 height 9
click at [428, 347] on span "Apply" at bounding box center [422, 347] width 16 height 9
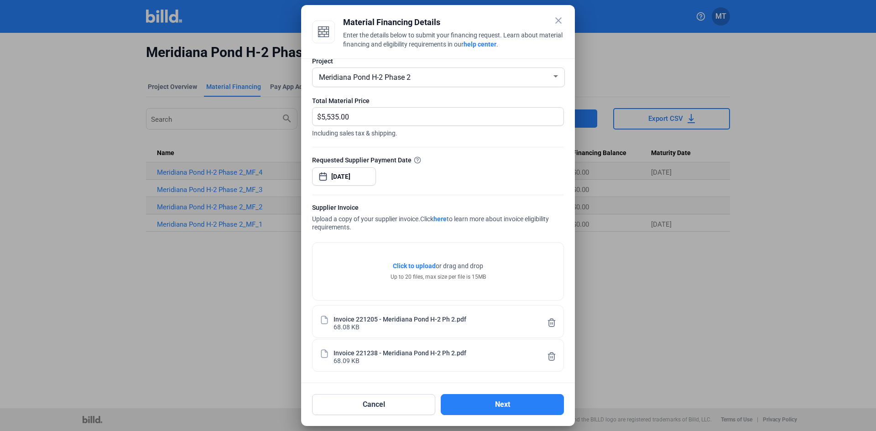
click at [471, 189] on div at bounding box center [438, 190] width 252 height 9
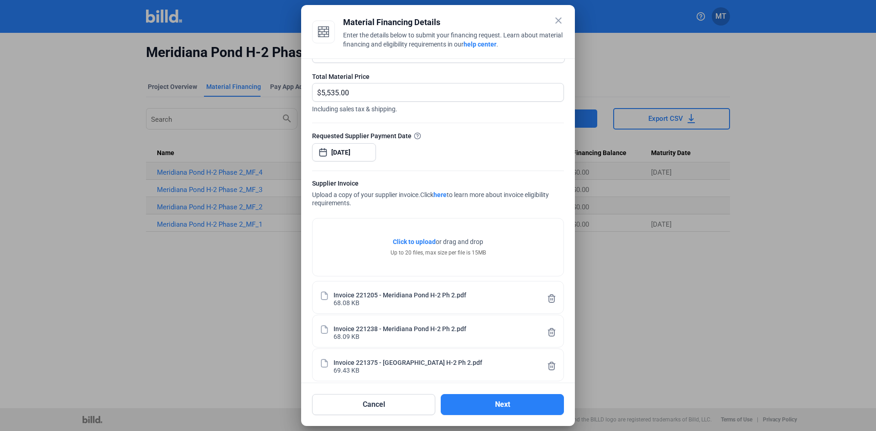
scroll to position [47, 0]
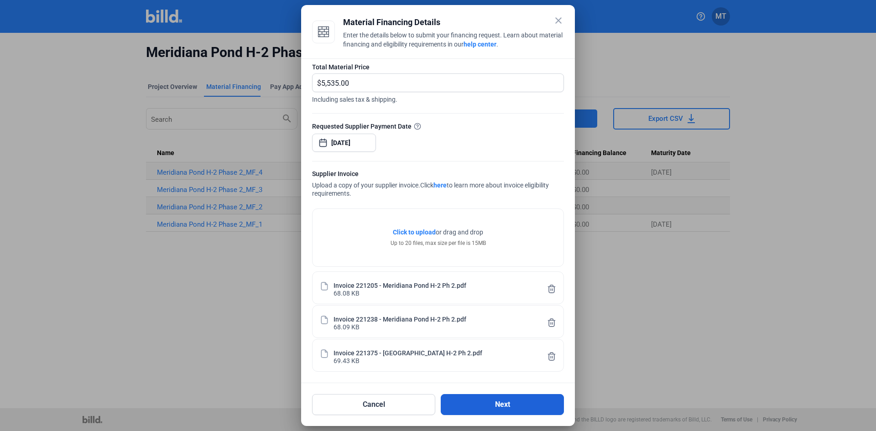
click at [488, 402] on button "Next" at bounding box center [502, 404] width 123 height 21
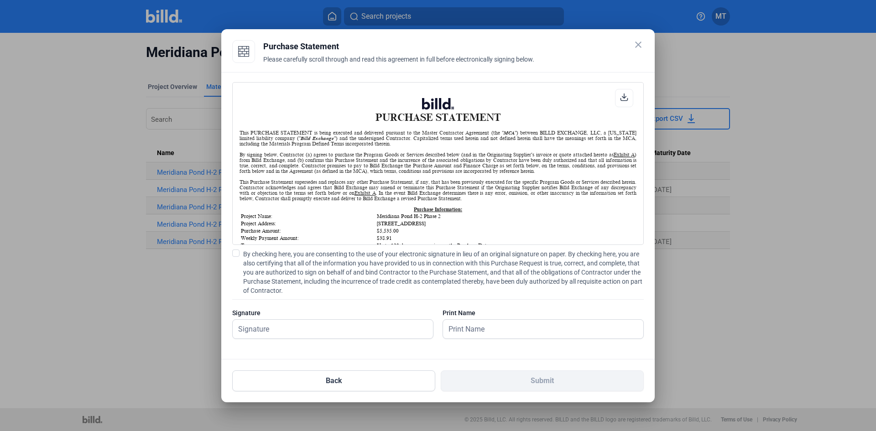
scroll to position [0, 0]
click at [240, 249] on label "By checking here, you are consenting to the use of your electronic signature in…" at bounding box center [437, 272] width 411 height 46
click at [0, 0] on input "By checking here, you are consenting to the use of your electronic signature in…" at bounding box center [0, 0] width 0 height 0
click at [298, 331] on input "text" at bounding box center [328, 329] width 190 height 19
type input "[PERSON_NAME]"
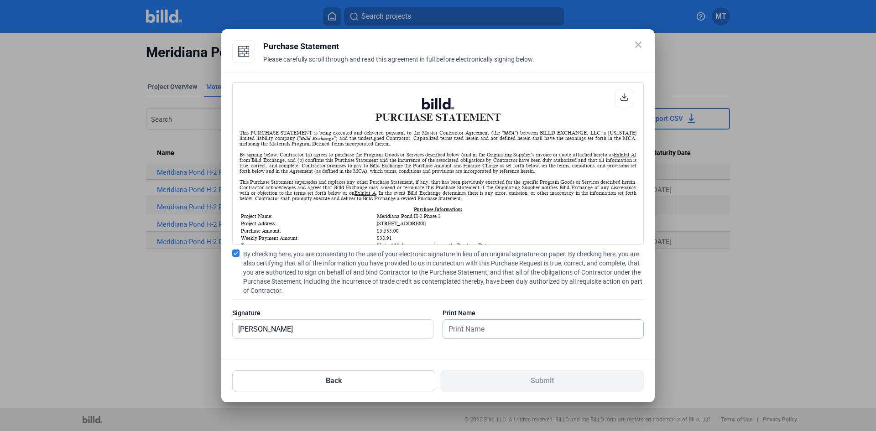
type input "[PERSON_NAME]"
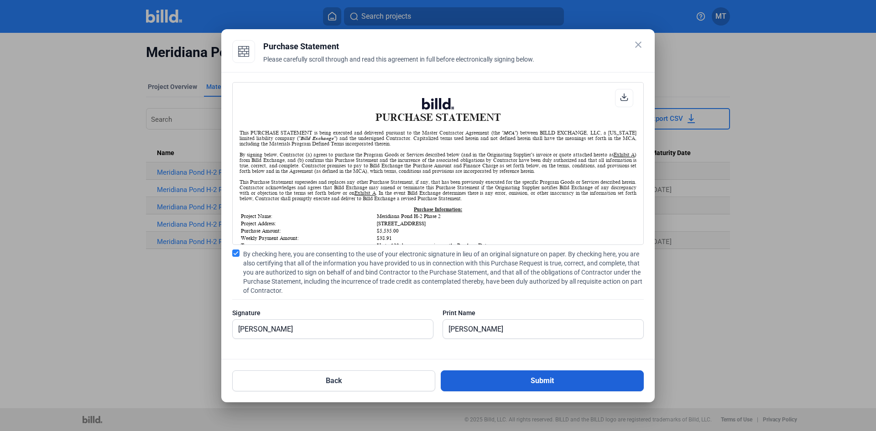
click at [545, 380] on button "Submit" at bounding box center [542, 380] width 203 height 21
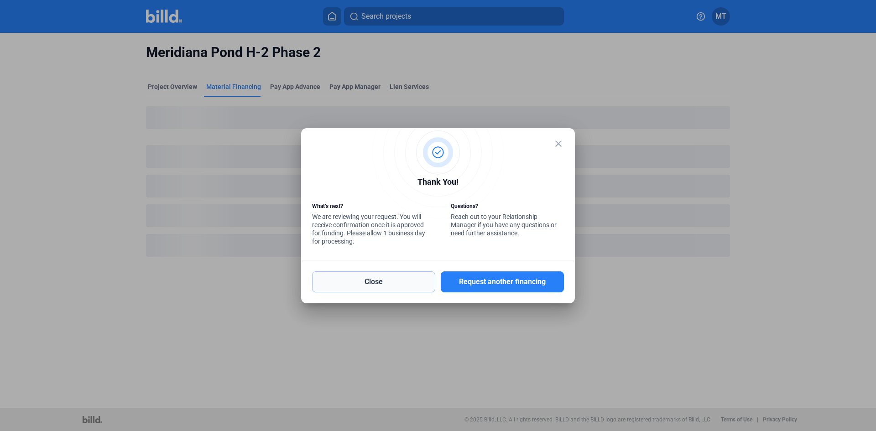
click at [410, 280] on button "Close" at bounding box center [373, 281] width 123 height 21
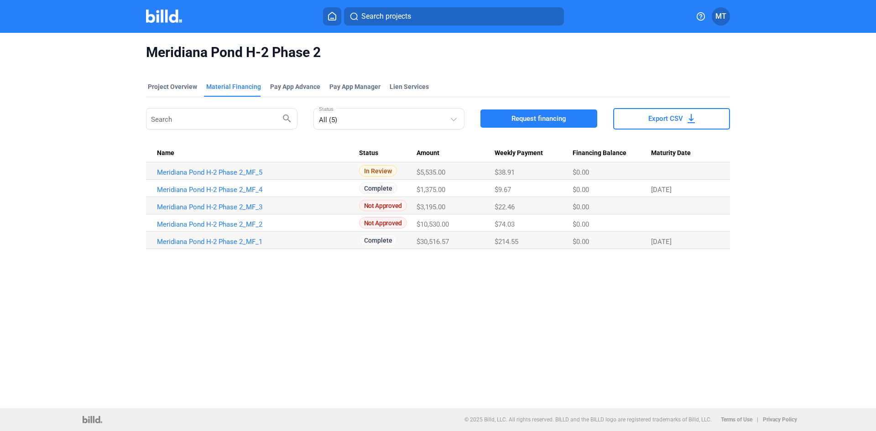
click at [169, 23] on div at bounding box center [173, 16] width 55 height 15
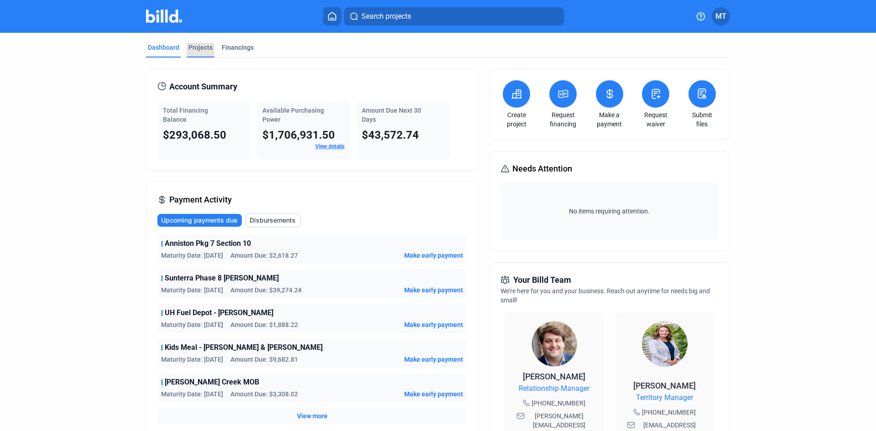
click at [201, 46] on div "Projects" at bounding box center [200, 47] width 24 height 9
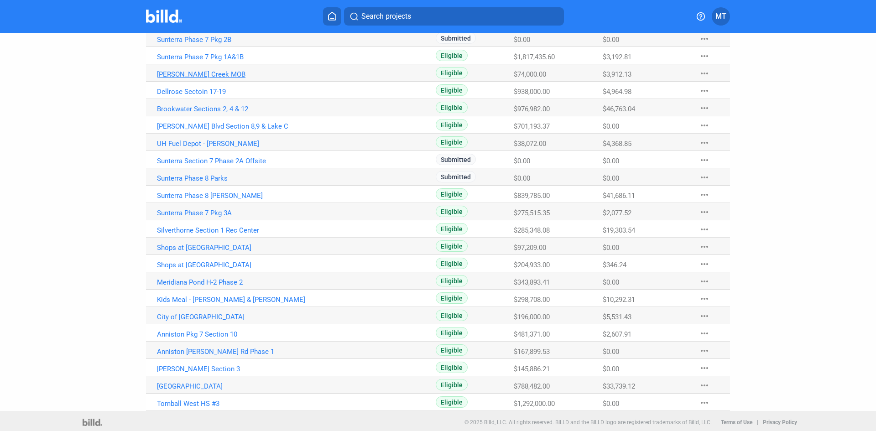
scroll to position [334, 0]
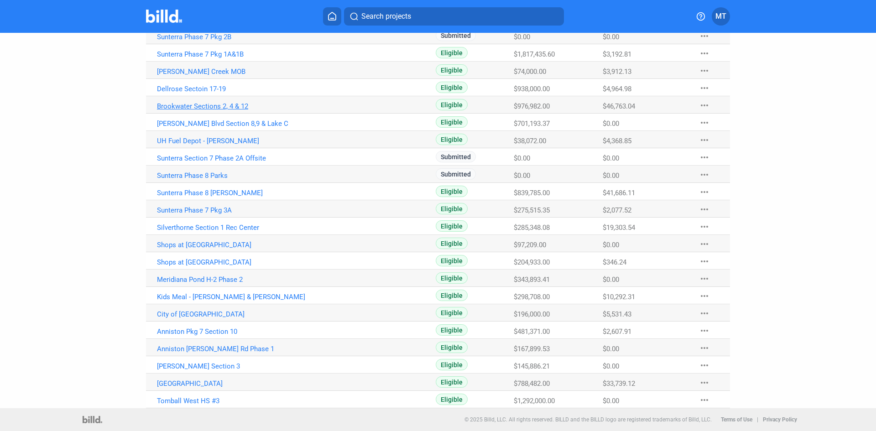
click at [223, 107] on link "Brookwater Sections 2, 4 & 12" at bounding box center [258, 106] width 202 height 8
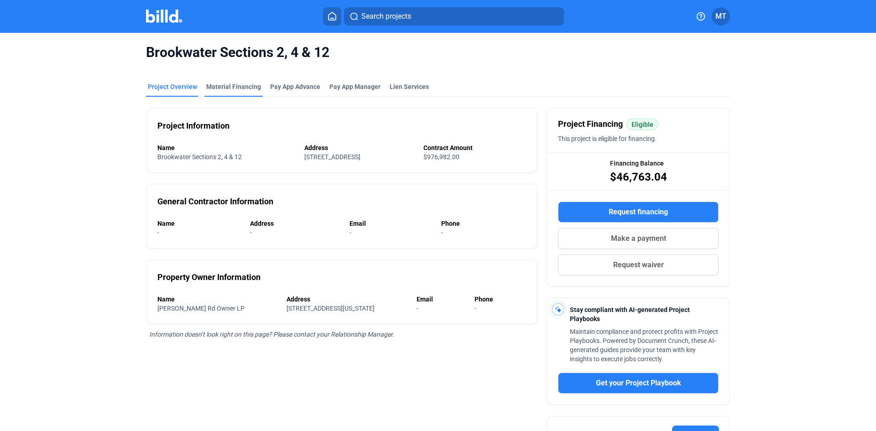
click at [237, 83] on div "Material Financing" at bounding box center [233, 86] width 55 height 9
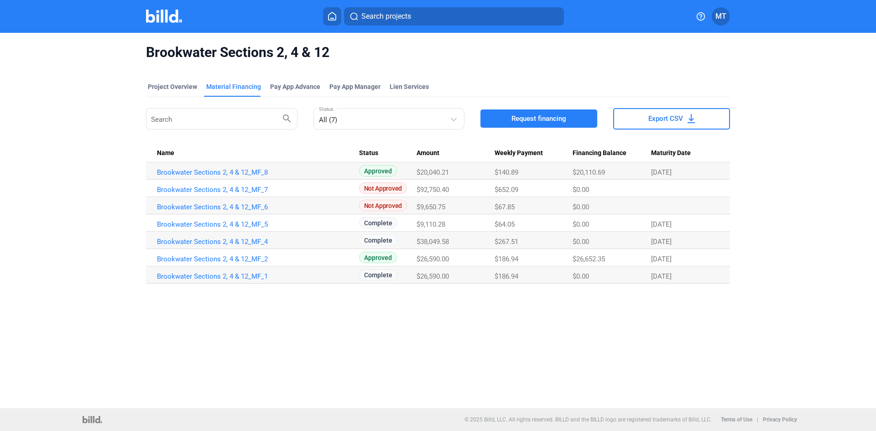
click at [525, 121] on span "Request financing" at bounding box center [538, 118] width 55 height 9
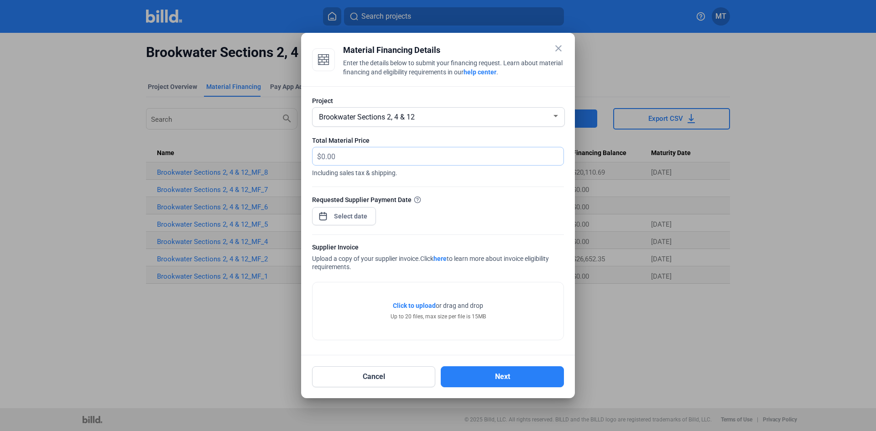
click at [363, 153] on input "text" at bounding box center [442, 156] width 242 height 18
type input "16,790"
click at [351, 214] on div "close Material Financing Details Enter the details below to submit your financi…" at bounding box center [438, 215] width 876 height 431
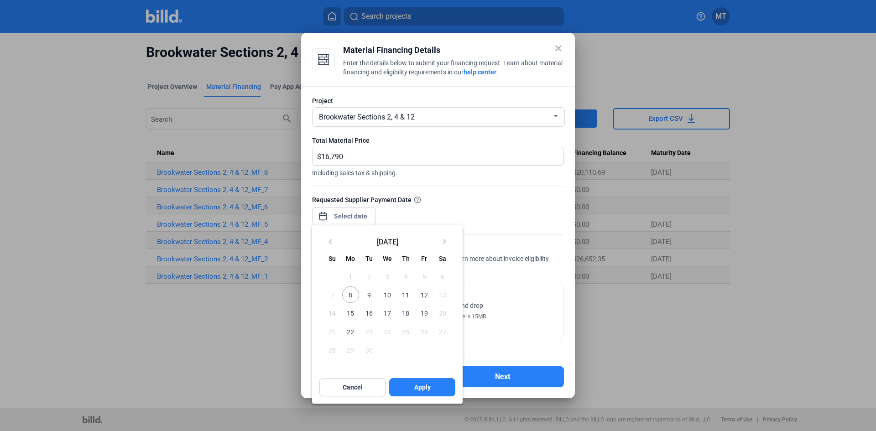
click at [423, 297] on span "12" at bounding box center [423, 294] width 16 height 16
click at [420, 390] on span "Apply" at bounding box center [422, 387] width 16 height 9
type input "[DATE]"
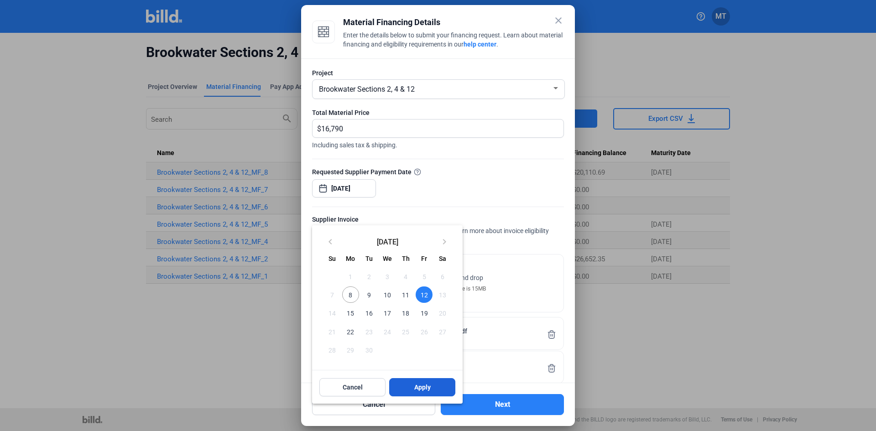
click at [435, 387] on button "Apply" at bounding box center [422, 387] width 66 height 18
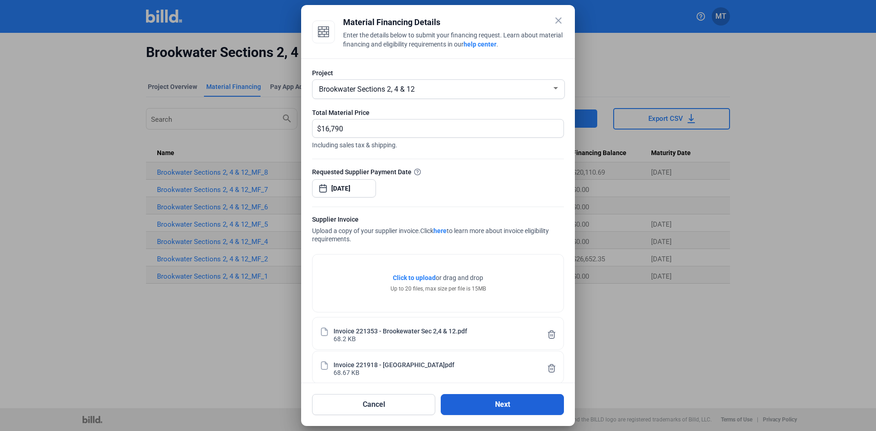
click at [483, 402] on button "Next" at bounding box center [502, 404] width 123 height 21
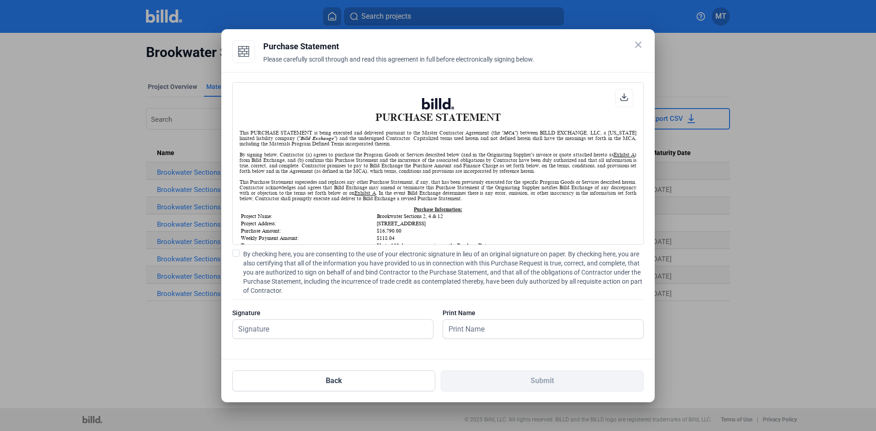
scroll to position [0, 0]
click at [237, 255] on span at bounding box center [235, 252] width 7 height 7
click at [0, 0] on input "By checking here, you are consenting to the use of your electronic signature in…" at bounding box center [0, 0] width 0 height 0
click at [281, 332] on input "text" at bounding box center [328, 329] width 190 height 19
type input "[PERSON_NAME]"
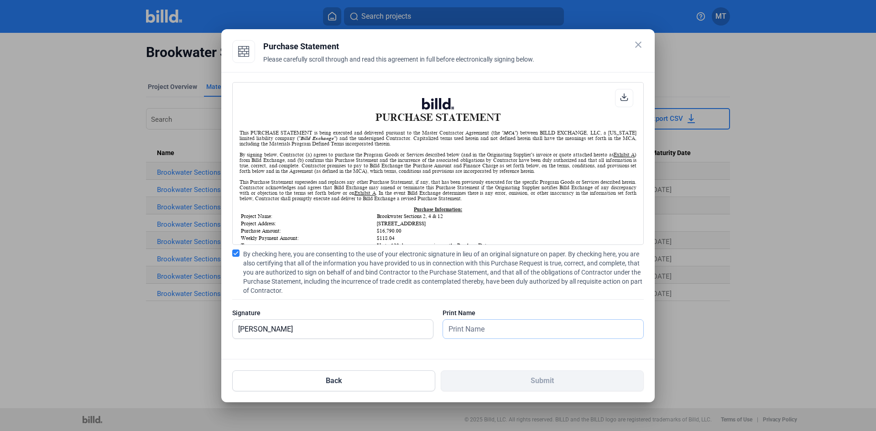
type input "[PERSON_NAME]"
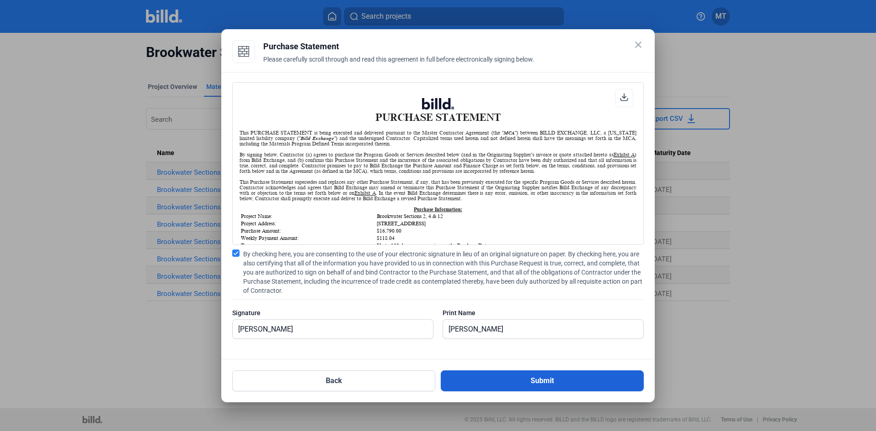
click at [492, 378] on button "Submit" at bounding box center [542, 380] width 203 height 21
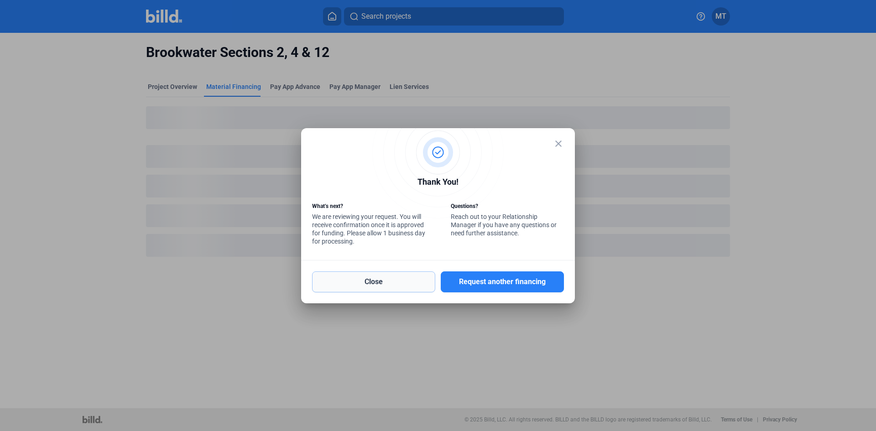
click at [389, 282] on button "Close" at bounding box center [373, 281] width 123 height 21
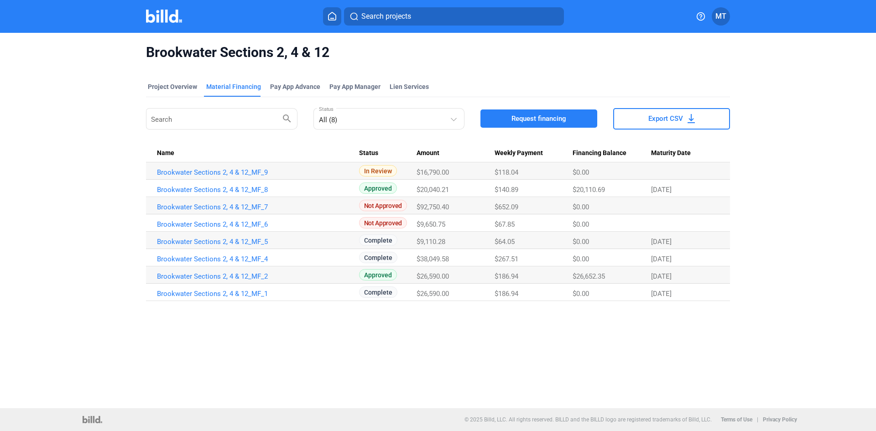
click at [164, 16] on img at bounding box center [164, 16] width 36 height 13
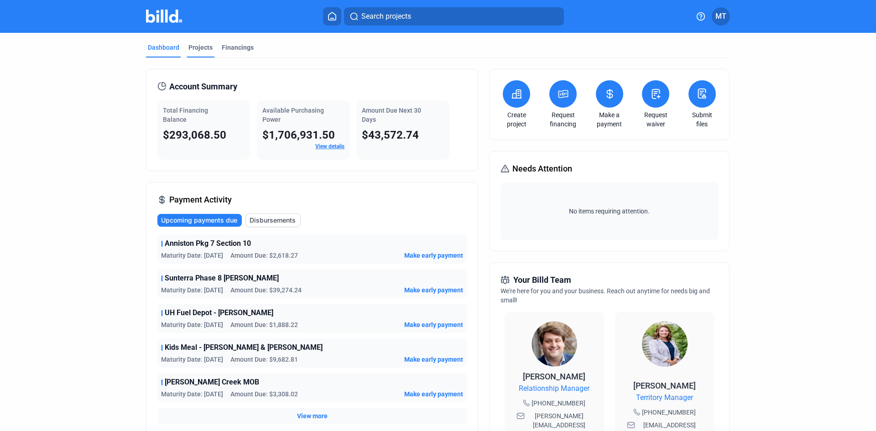
click at [208, 45] on div "Projects" at bounding box center [200, 47] width 24 height 9
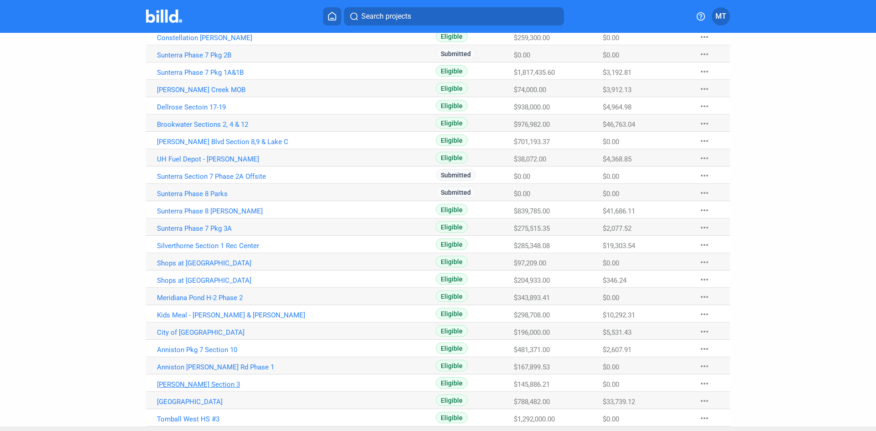
scroll to position [319, 0]
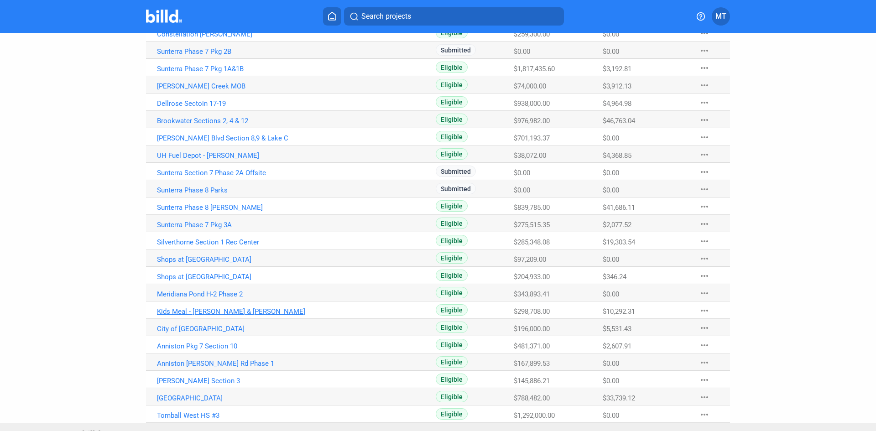
click at [241, 308] on link "Kids Meal - [PERSON_NAME] & [PERSON_NAME]" at bounding box center [258, 311] width 202 height 8
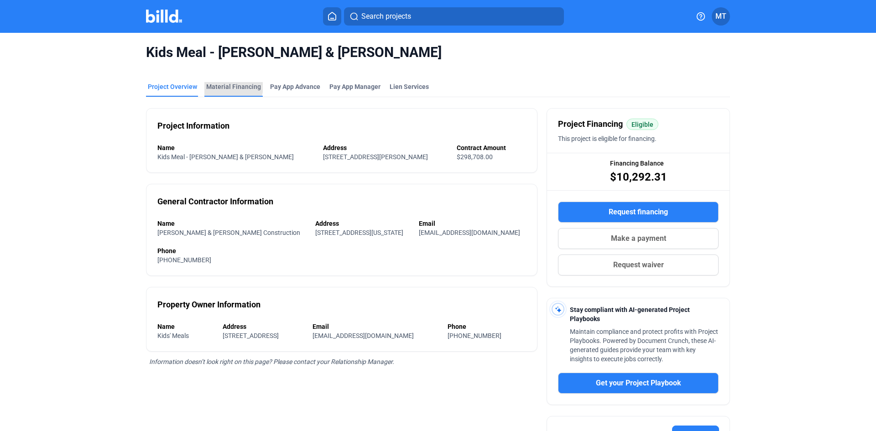
click at [224, 84] on div "Material Financing" at bounding box center [233, 86] width 55 height 9
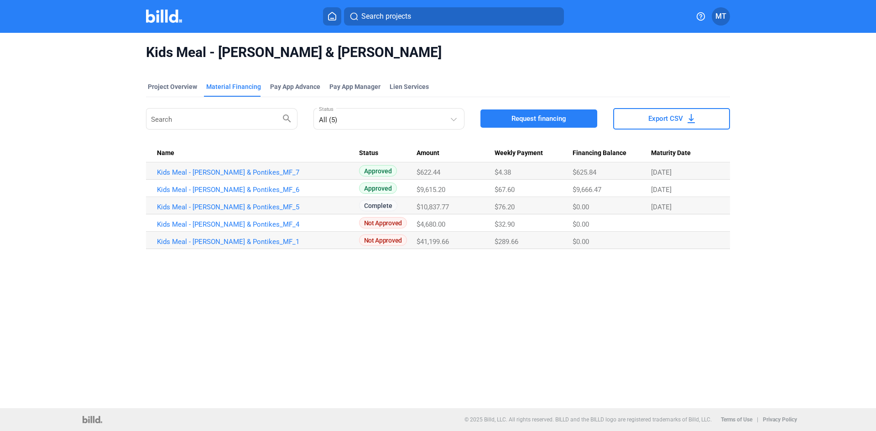
click at [550, 114] on span "Request financing" at bounding box center [538, 118] width 55 height 9
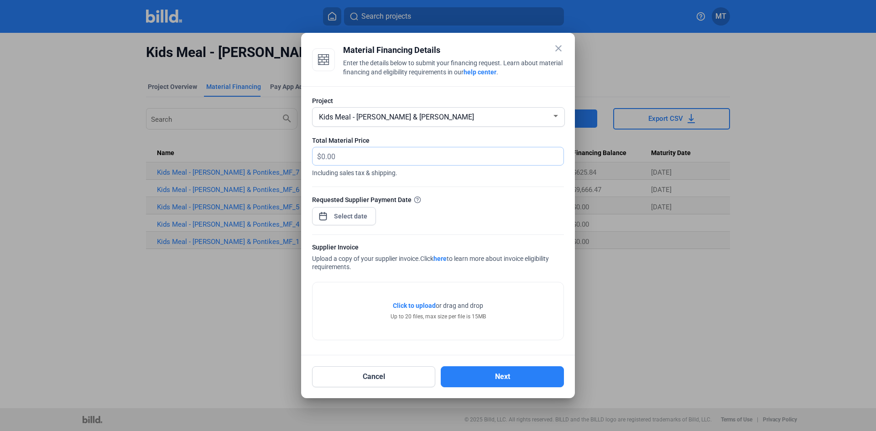
click at [348, 158] on input "text" at bounding box center [437, 156] width 232 height 18
type input "4,680.00"
click at [346, 223] on div at bounding box center [350, 216] width 39 height 16
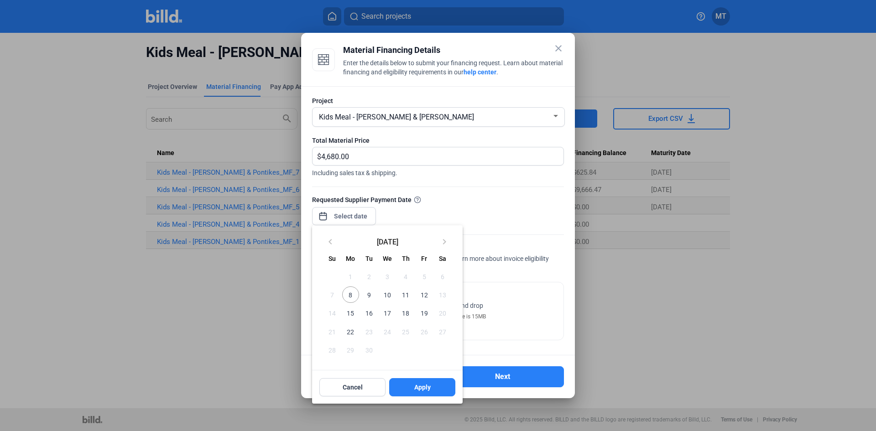
click at [425, 295] on span "12" at bounding box center [423, 294] width 16 height 16
click at [420, 385] on span "Apply" at bounding box center [422, 387] width 16 height 9
type input "[DATE]"
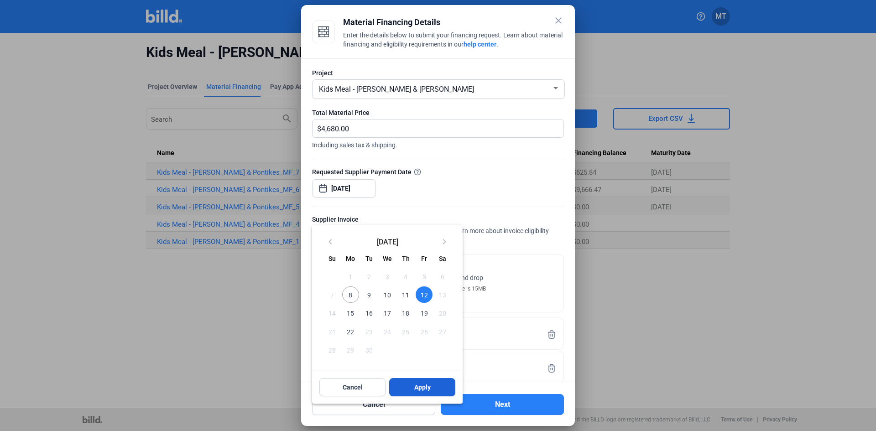
click at [440, 382] on button "Apply" at bounding box center [422, 387] width 66 height 18
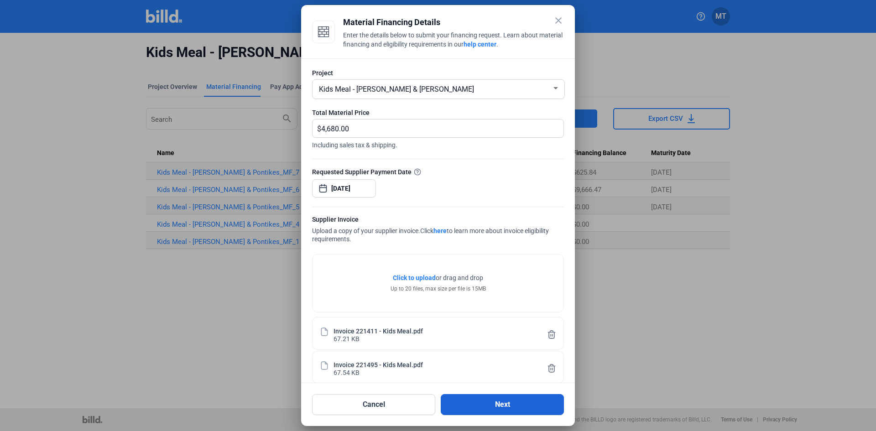
click at [506, 410] on button "Next" at bounding box center [502, 404] width 123 height 21
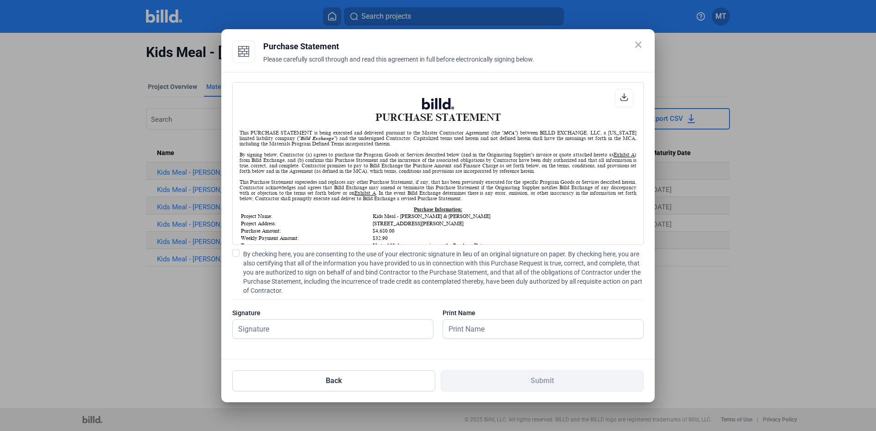
scroll to position [0, 0]
click at [234, 254] on span at bounding box center [235, 252] width 7 height 7
click at [0, 0] on input "By checking here, you are consenting to the use of your electronic signature in…" at bounding box center [0, 0] width 0 height 0
click at [291, 327] on input "text" at bounding box center [333, 329] width 200 height 19
type input "[PERSON_NAME]"
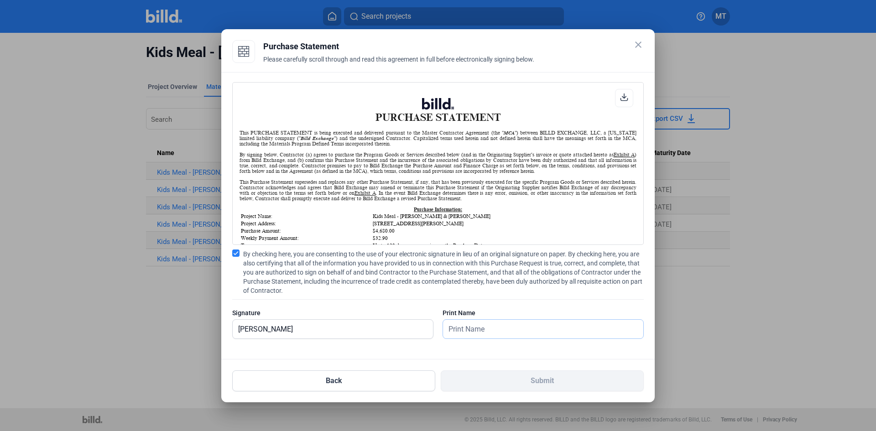
type input "[PERSON_NAME]"
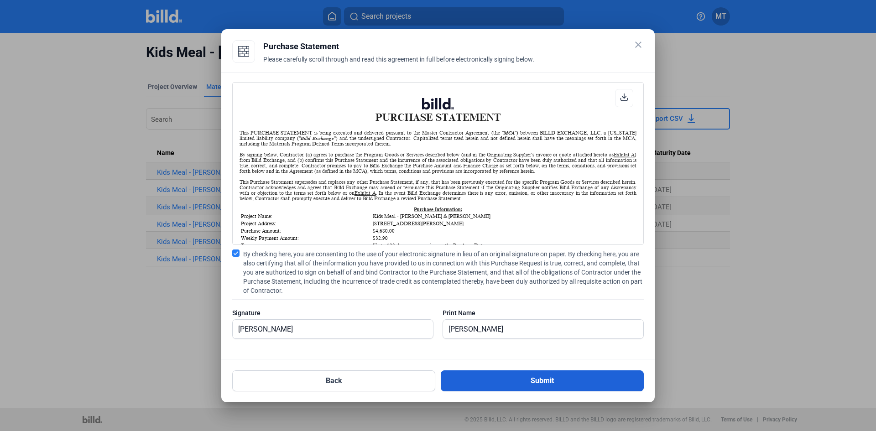
click at [553, 383] on button "Submit" at bounding box center [542, 380] width 203 height 21
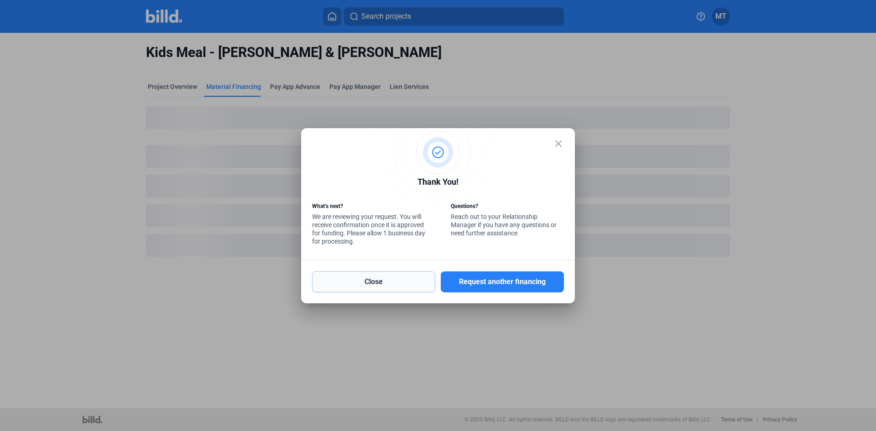
click at [363, 280] on button "Close" at bounding box center [373, 281] width 123 height 21
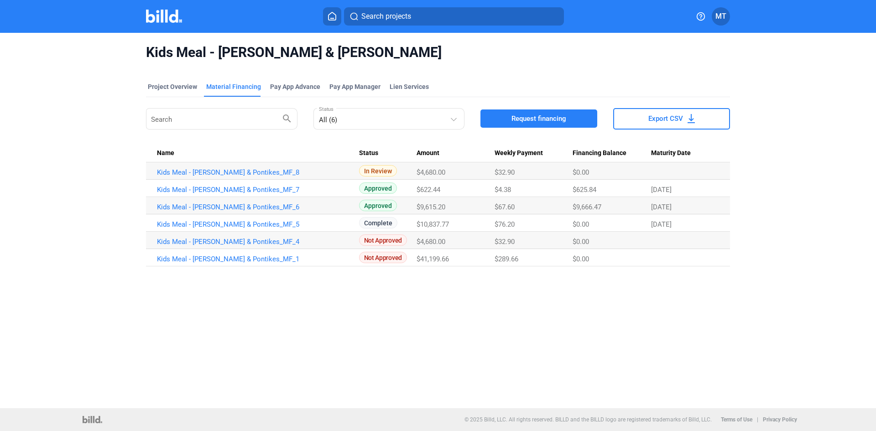
click at [167, 21] on img at bounding box center [164, 16] width 36 height 13
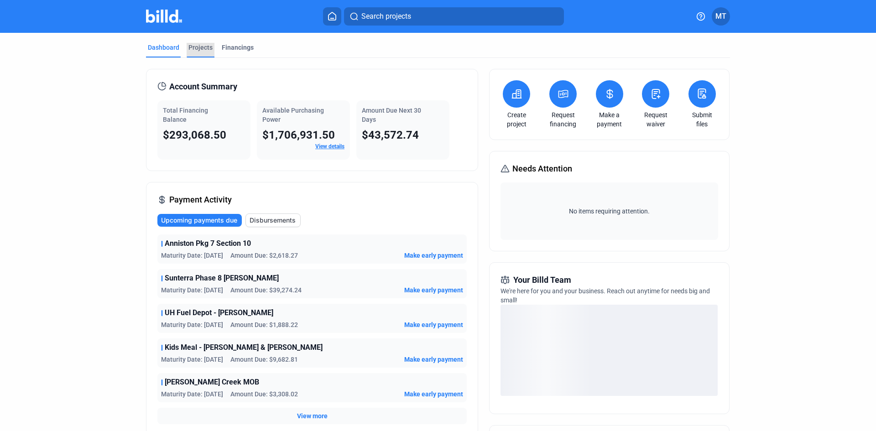
click at [205, 50] on div "Projects" at bounding box center [200, 47] width 24 height 9
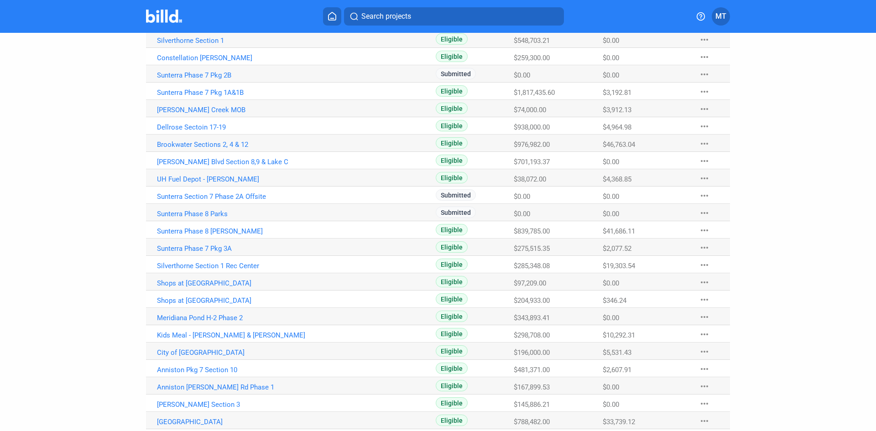
scroll to position [319, 0]
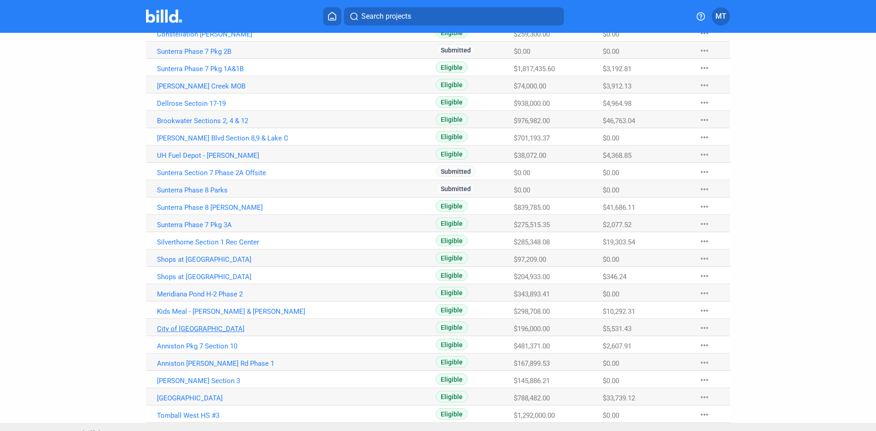
click at [210, 325] on link "City of [GEOGRAPHIC_DATA]" at bounding box center [258, 329] width 202 height 8
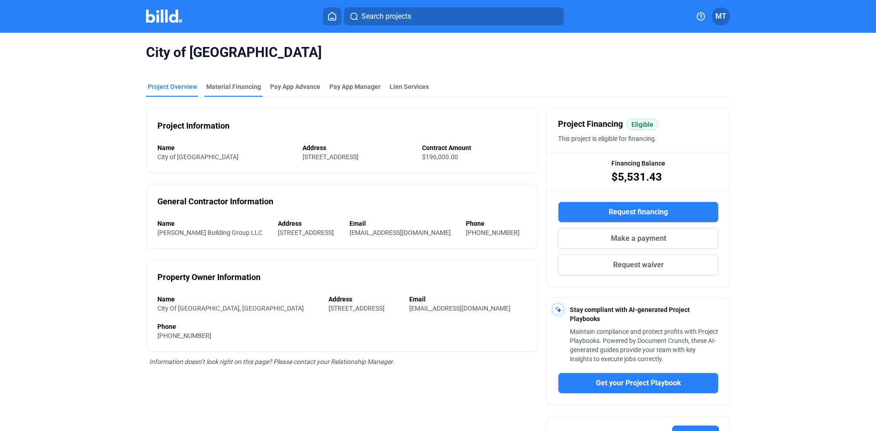
click at [230, 90] on div "Material Financing" at bounding box center [233, 86] width 55 height 9
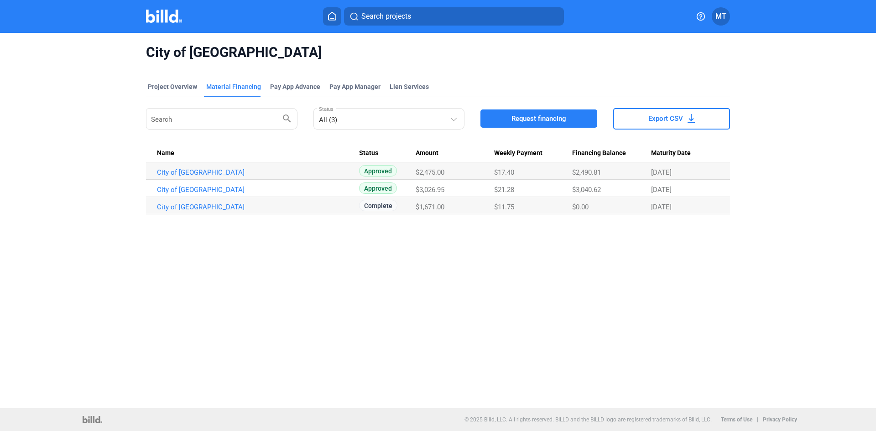
click at [540, 122] on span "Request financing" at bounding box center [538, 118] width 55 height 9
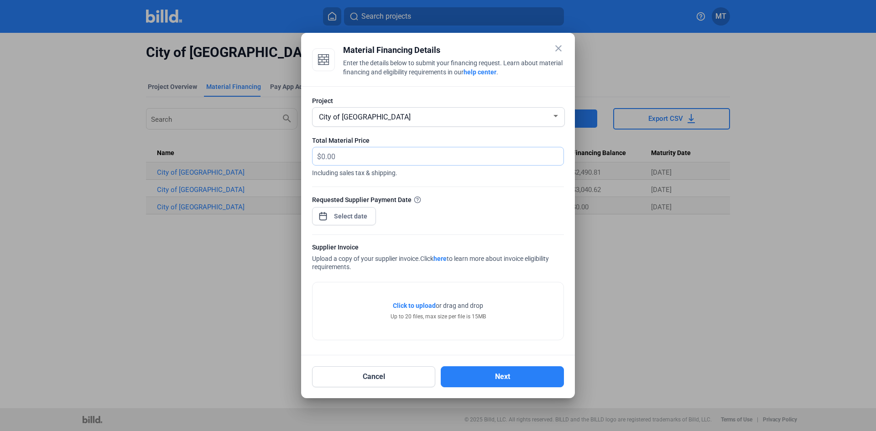
click at [384, 154] on input "text" at bounding box center [437, 156] width 232 height 18
type input "7,695.00"
click at [337, 217] on div "close Material Financing Details Enter the details below to submit your financi…" at bounding box center [438, 215] width 876 height 431
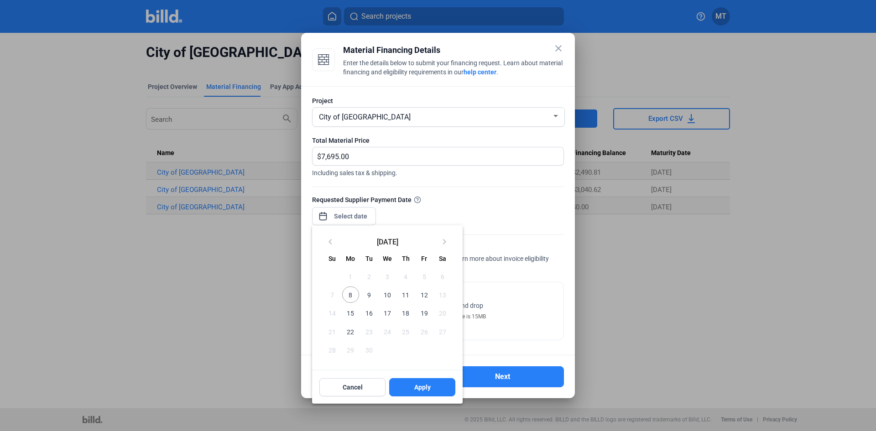
click at [425, 294] on span "12" at bounding box center [423, 294] width 16 height 16
click at [414, 389] on span "Apply" at bounding box center [422, 387] width 16 height 9
type input "[DATE]"
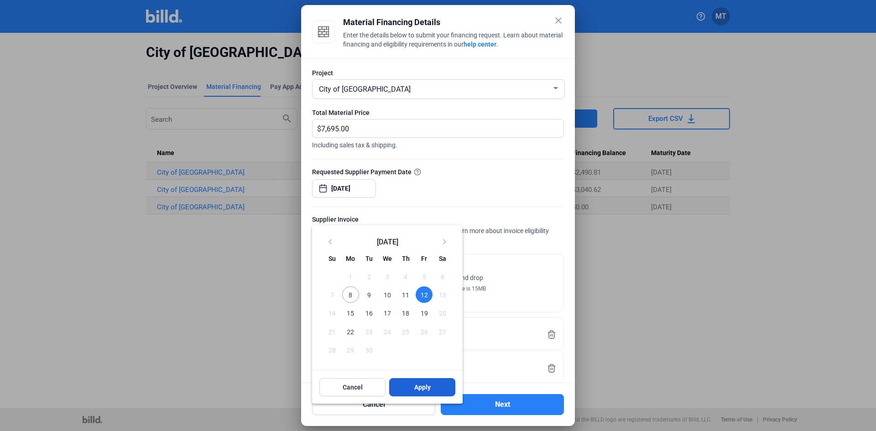
click at [430, 383] on span "Apply" at bounding box center [422, 387] width 16 height 9
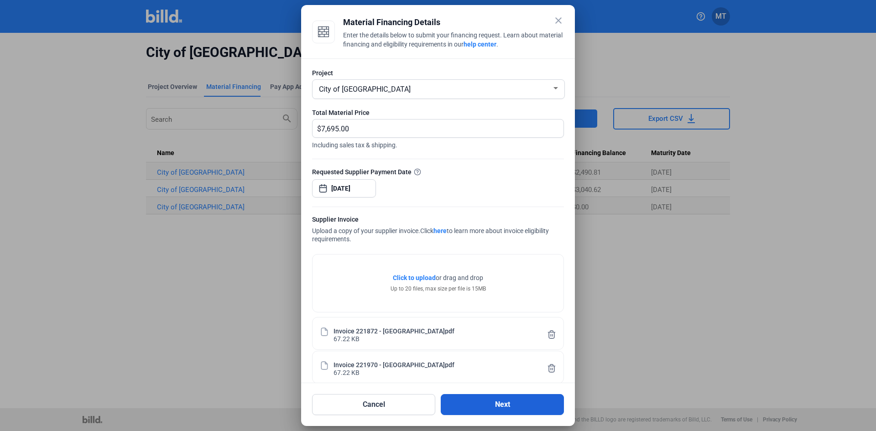
click at [483, 405] on button "Next" at bounding box center [502, 404] width 123 height 21
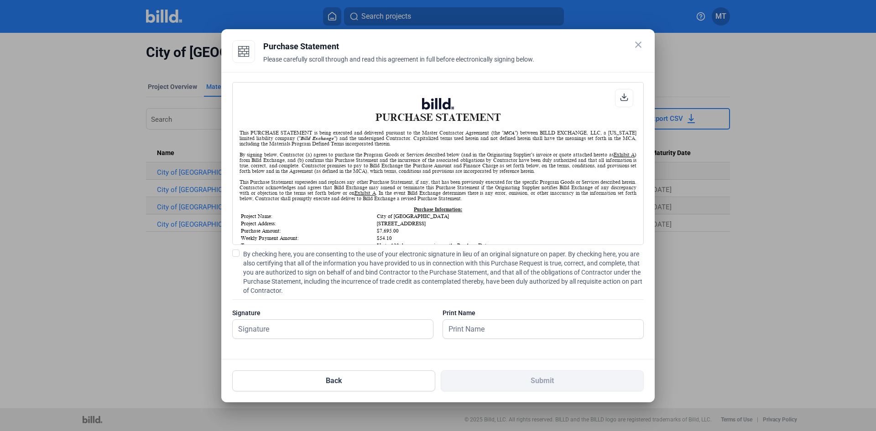
scroll to position [0, 0]
click at [234, 254] on span at bounding box center [235, 252] width 7 height 7
click at [0, 0] on input "By checking here, you are consenting to the use of your electronic signature in…" at bounding box center [0, 0] width 0 height 0
click at [267, 330] on input "text" at bounding box center [333, 329] width 200 height 19
type input "[PERSON_NAME]"
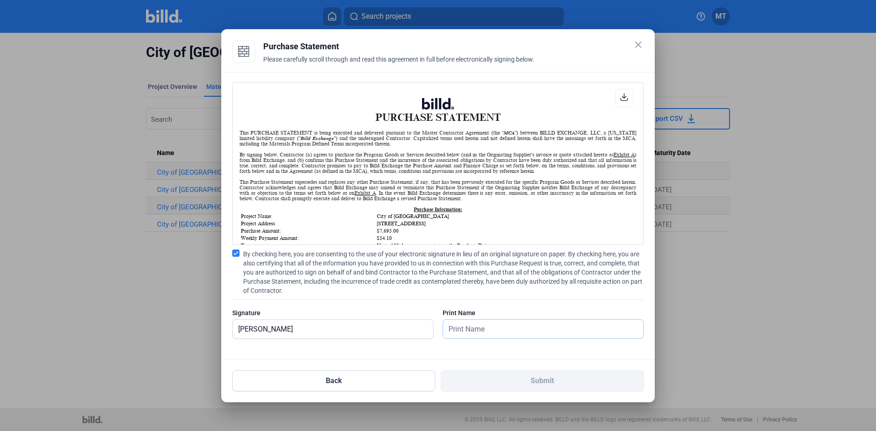
type input "[PERSON_NAME]"
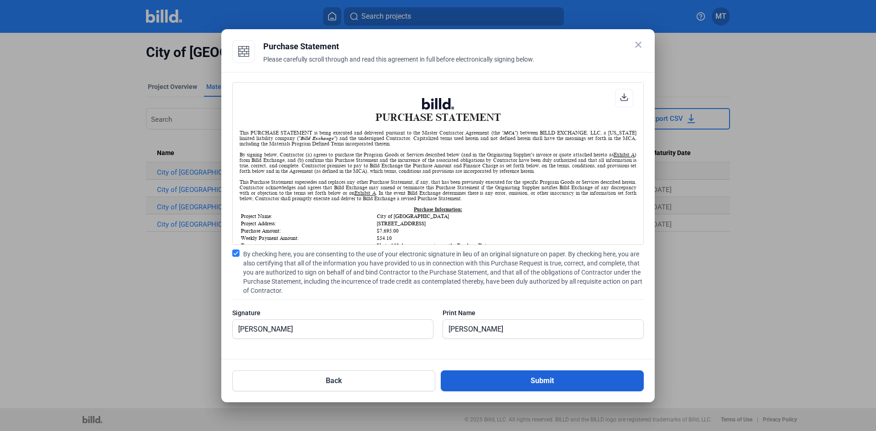
click at [499, 380] on button "Submit" at bounding box center [542, 380] width 203 height 21
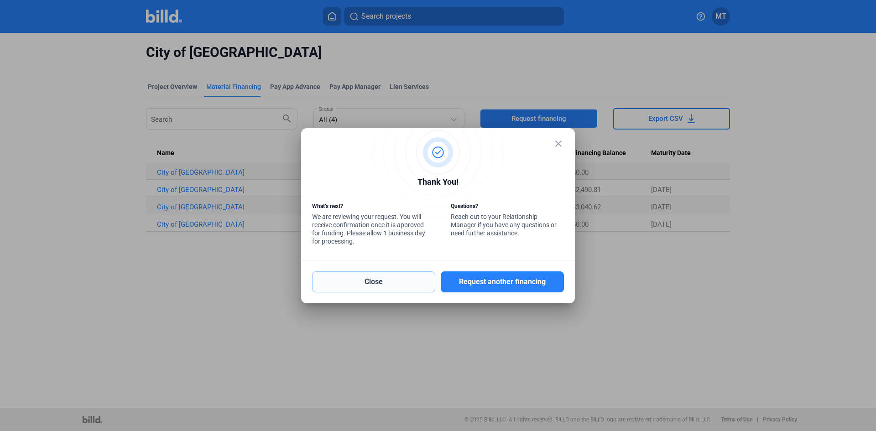
click at [374, 279] on button "Close" at bounding box center [373, 281] width 123 height 21
